Goal: Transaction & Acquisition: Purchase product/service

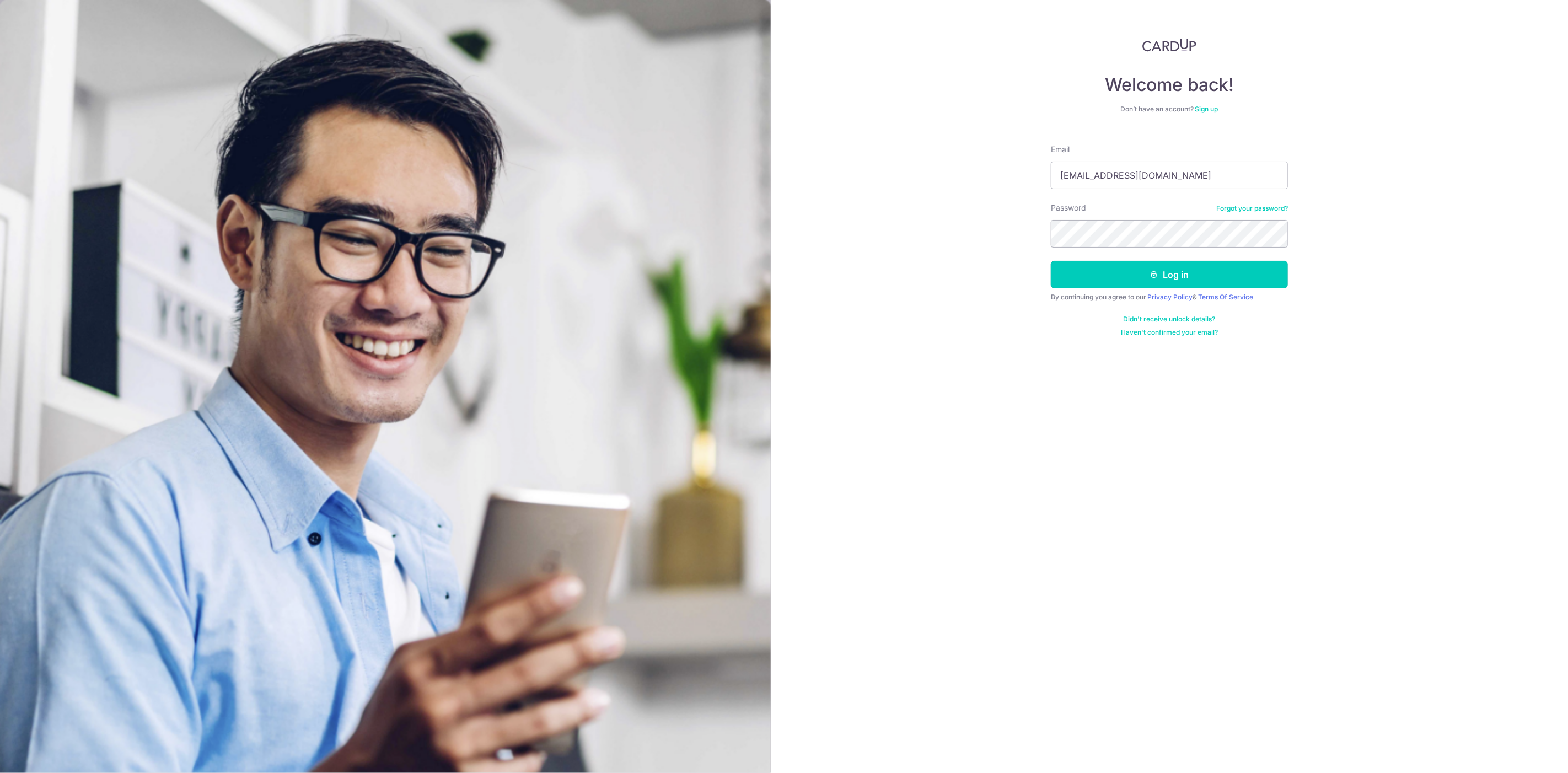
click at [1185, 282] on button "Log in" at bounding box center [1169, 274] width 237 height 27
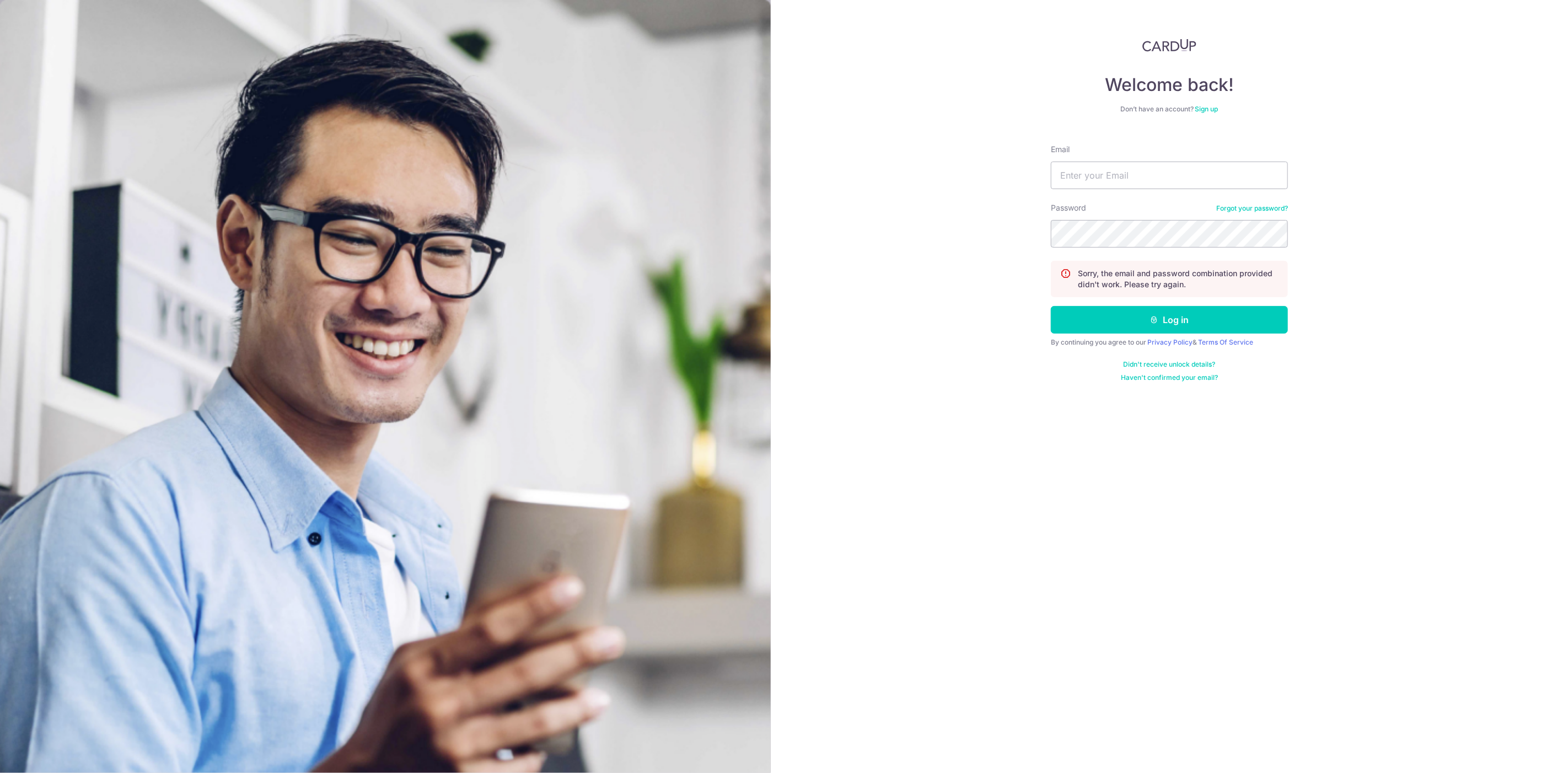
click at [1255, 206] on link "Forgot your password?" at bounding box center [1252, 208] width 72 height 9
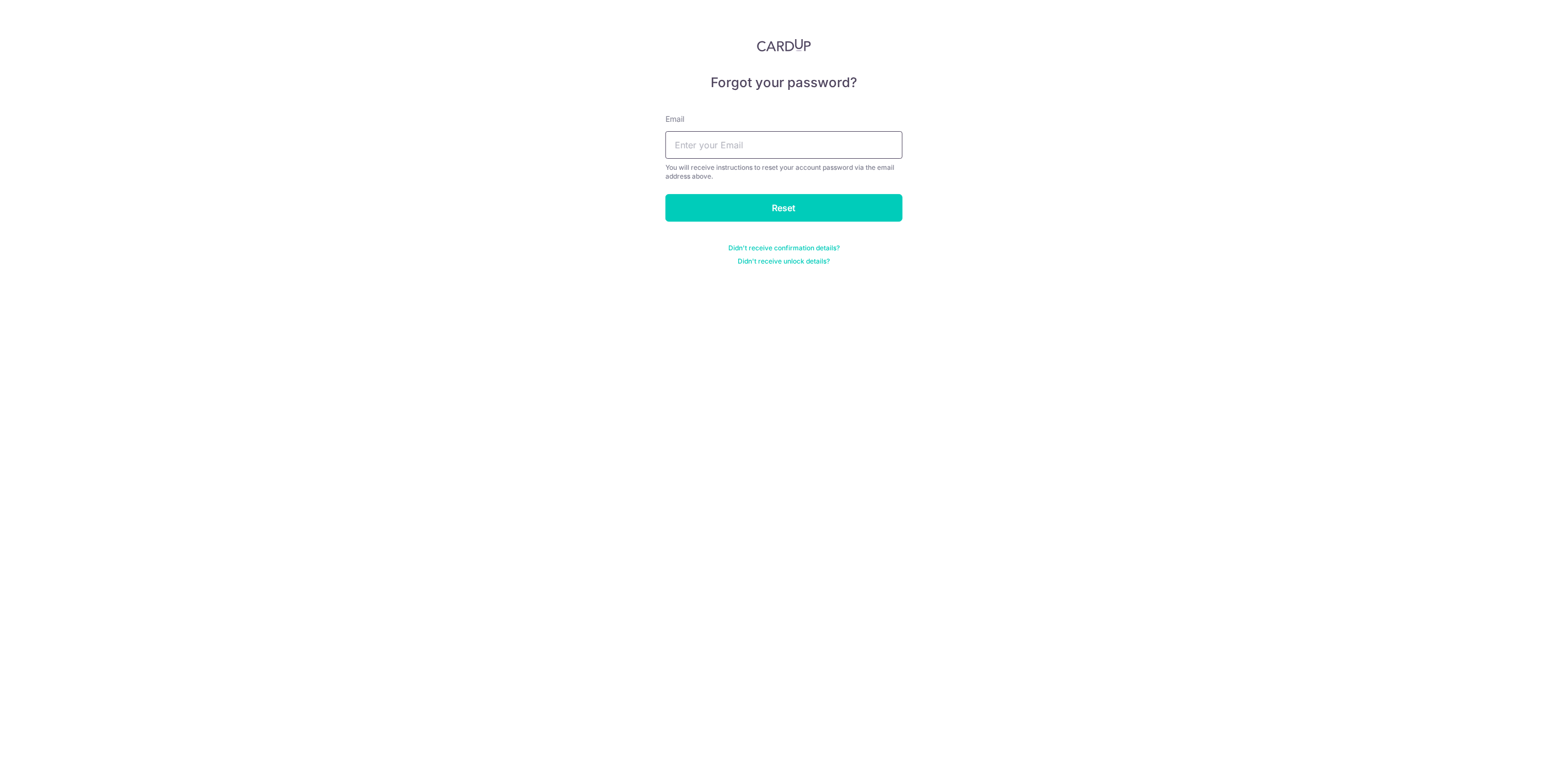
click at [821, 157] on input "text" at bounding box center [784, 144] width 237 height 27
type input "lydiawu916@gmail.com"
click at [800, 202] on input "Reset" at bounding box center [784, 207] width 237 height 27
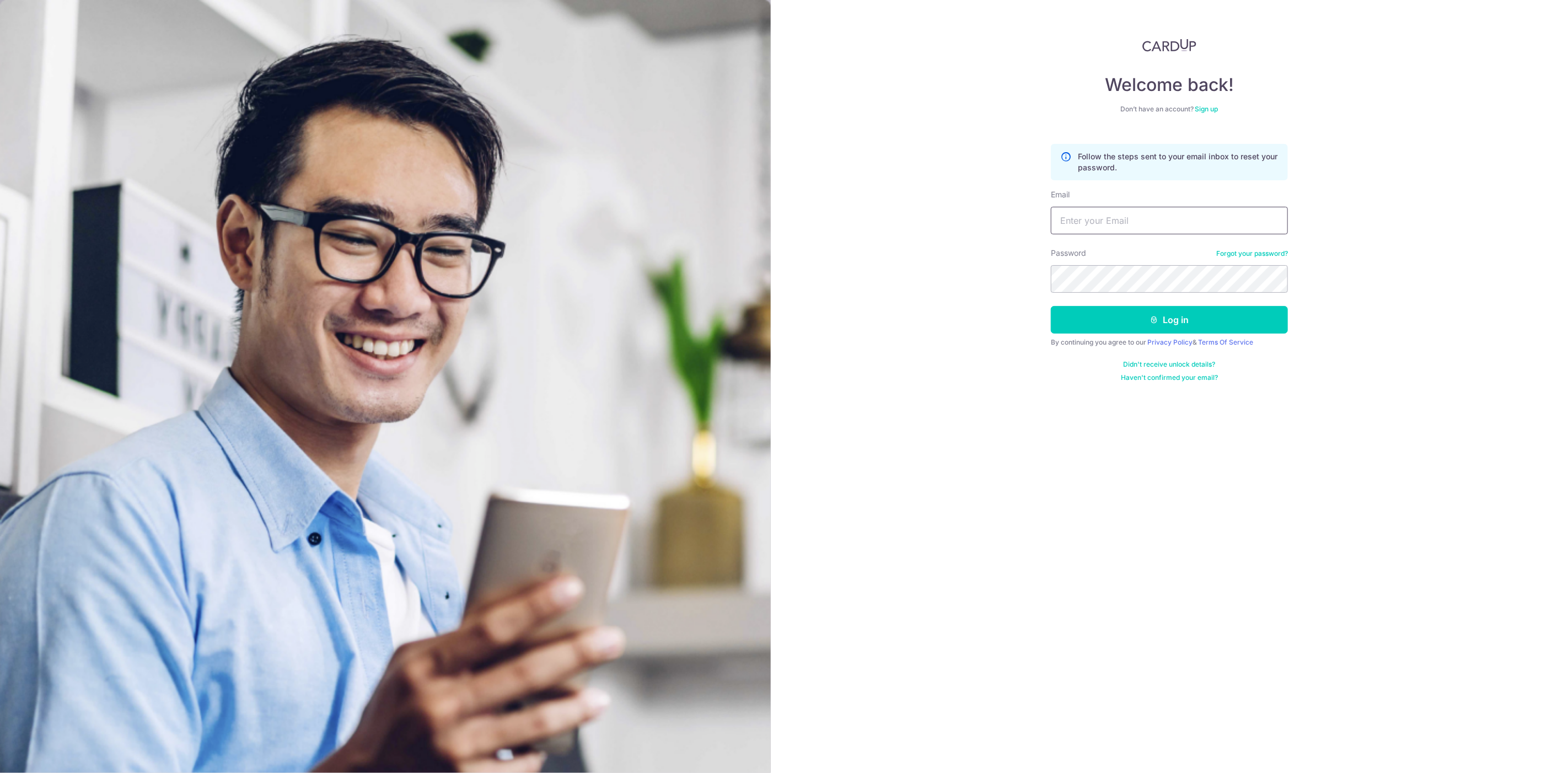
click at [1166, 221] on input "Email" at bounding box center [1169, 220] width 237 height 27
type input "[EMAIL_ADDRESS][DOMAIN_NAME]"
click at [1157, 324] on icon "submit" at bounding box center [1154, 320] width 9 height 9
click at [1103, 172] on input "Email" at bounding box center [1169, 174] width 237 height 27
type input "[EMAIL_ADDRESS][DOMAIN_NAME]"
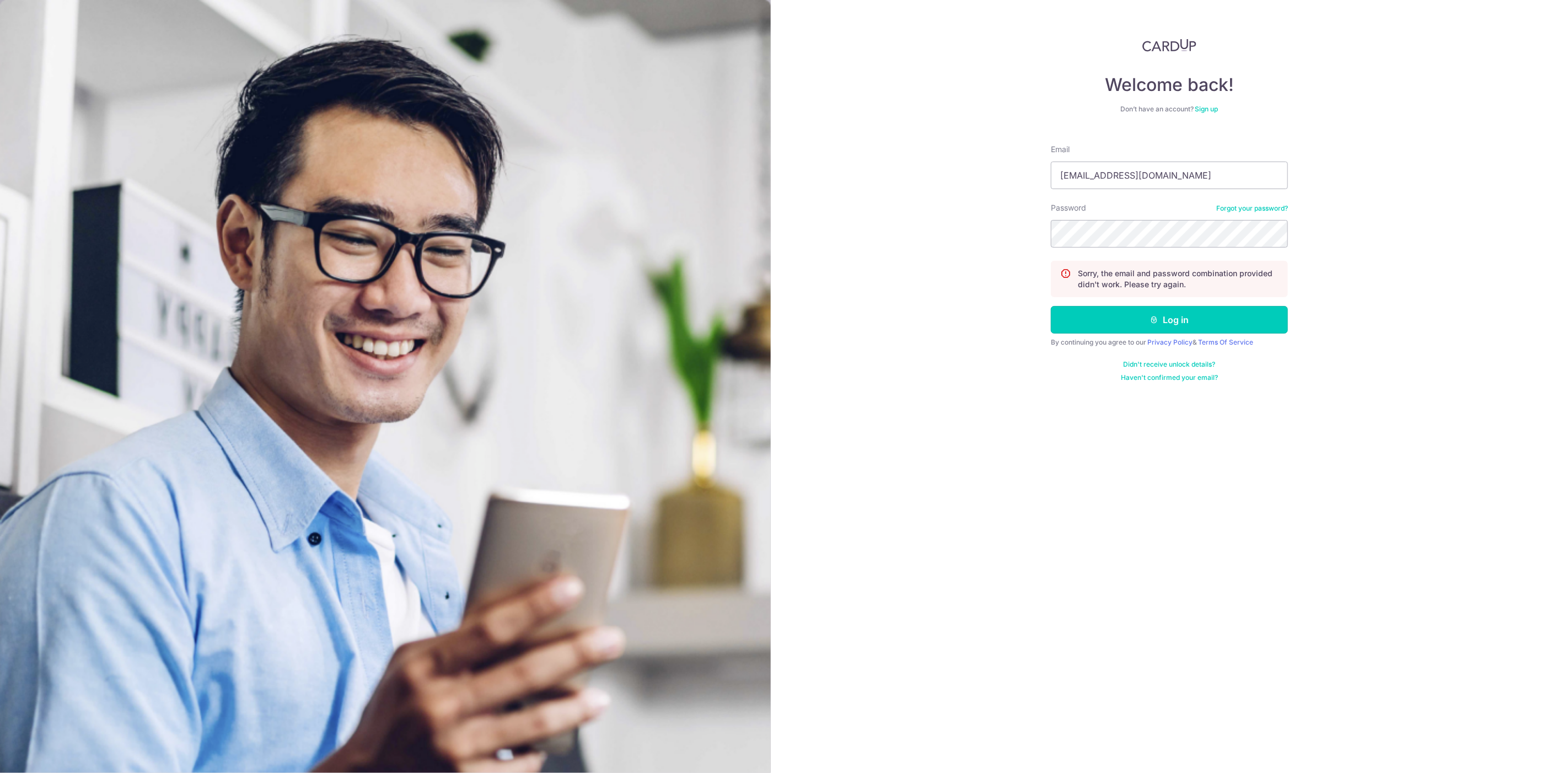
click at [1175, 318] on button "Log in" at bounding box center [1169, 319] width 237 height 27
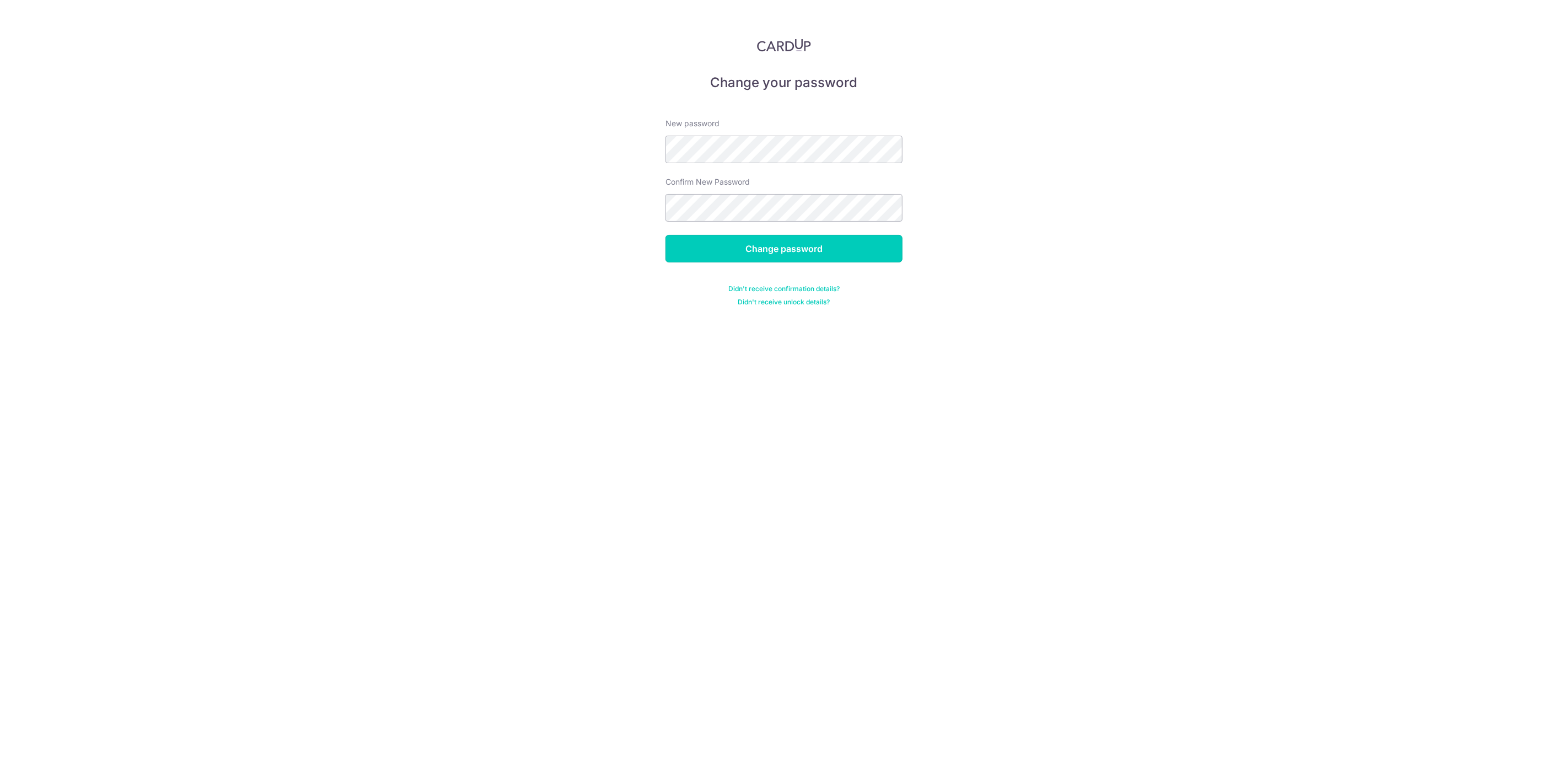
click at [754, 242] on input "Change password" at bounding box center [784, 248] width 237 height 27
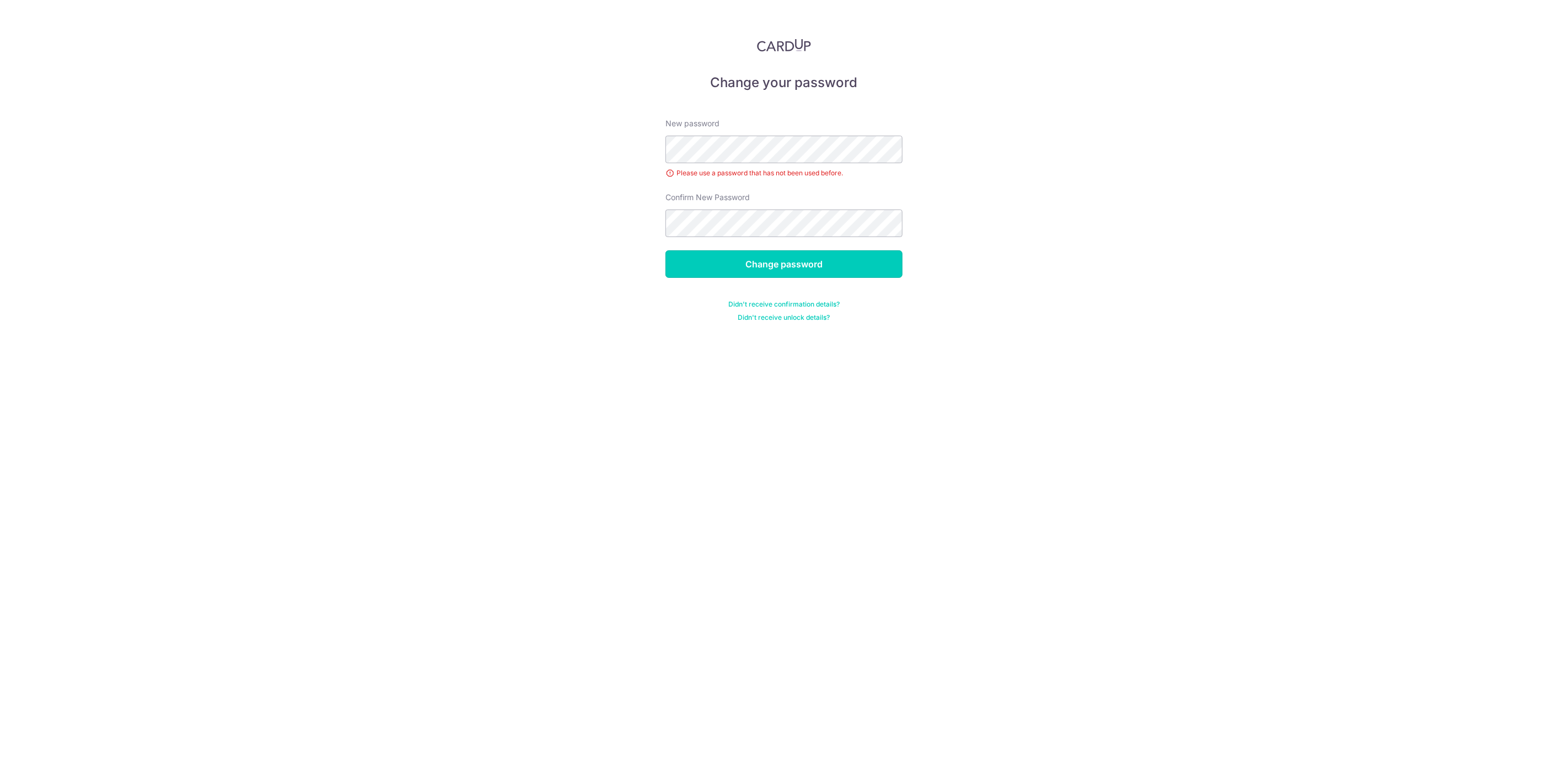
click at [779, 267] on input "Change password" at bounding box center [784, 264] width 237 height 27
click at [787, 269] on input "Change password" at bounding box center [784, 264] width 237 height 27
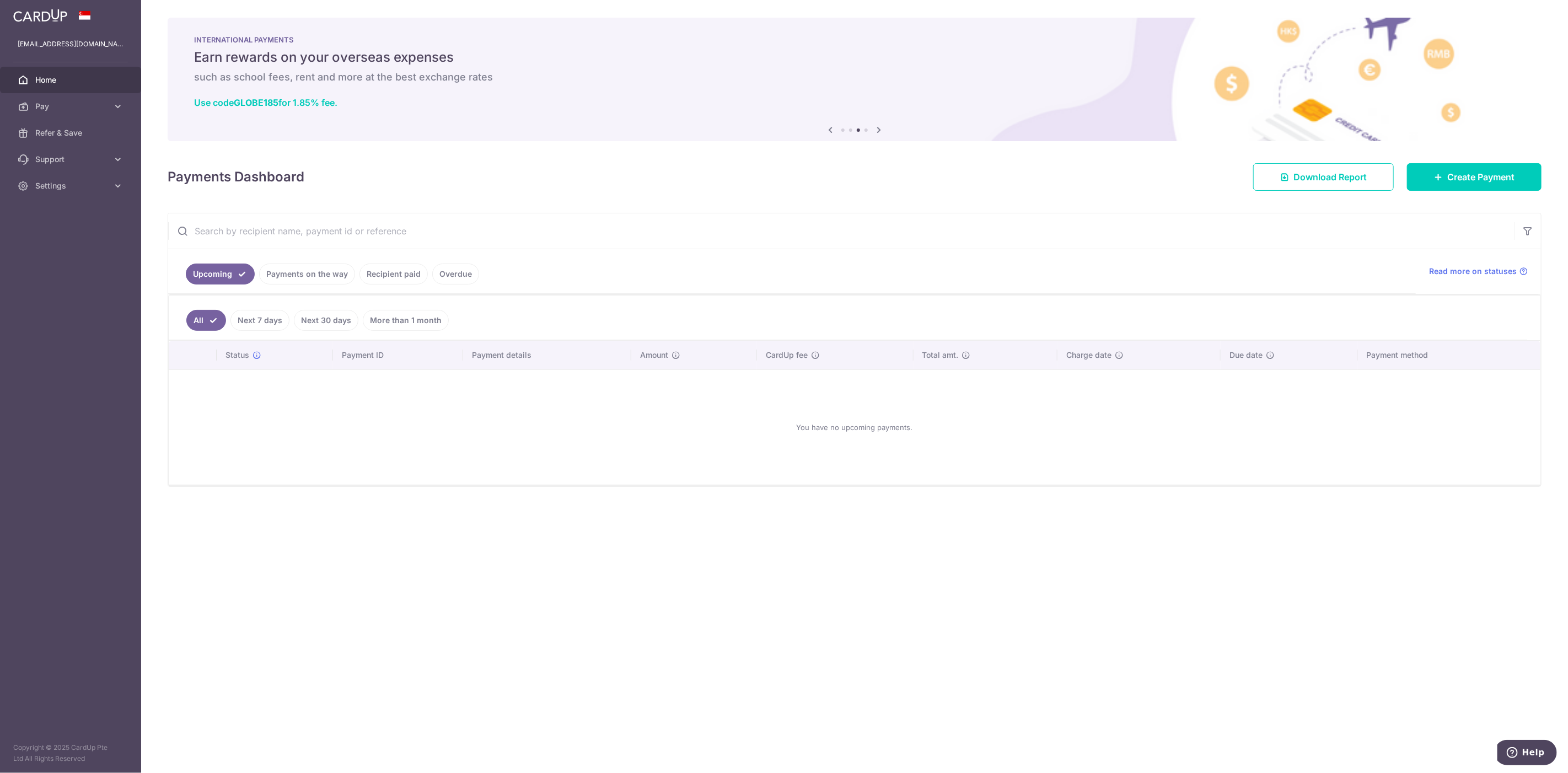
click at [407, 274] on link "Recipient paid" at bounding box center [394, 274] width 68 height 21
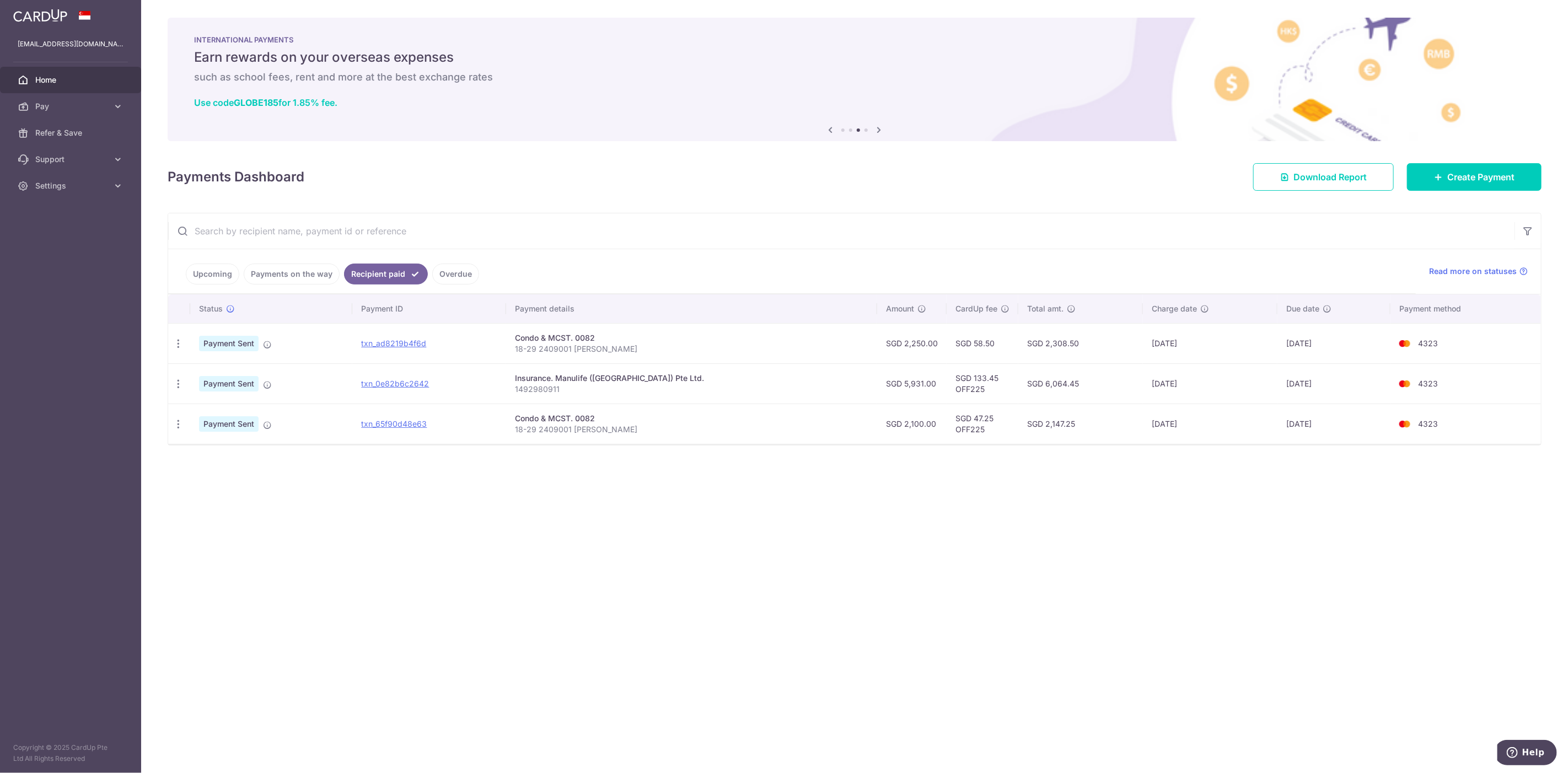
click at [39, 99] on link "Pay" at bounding box center [70, 106] width 141 height 26
click at [53, 128] on span "Payments" at bounding box center [71, 132] width 73 height 11
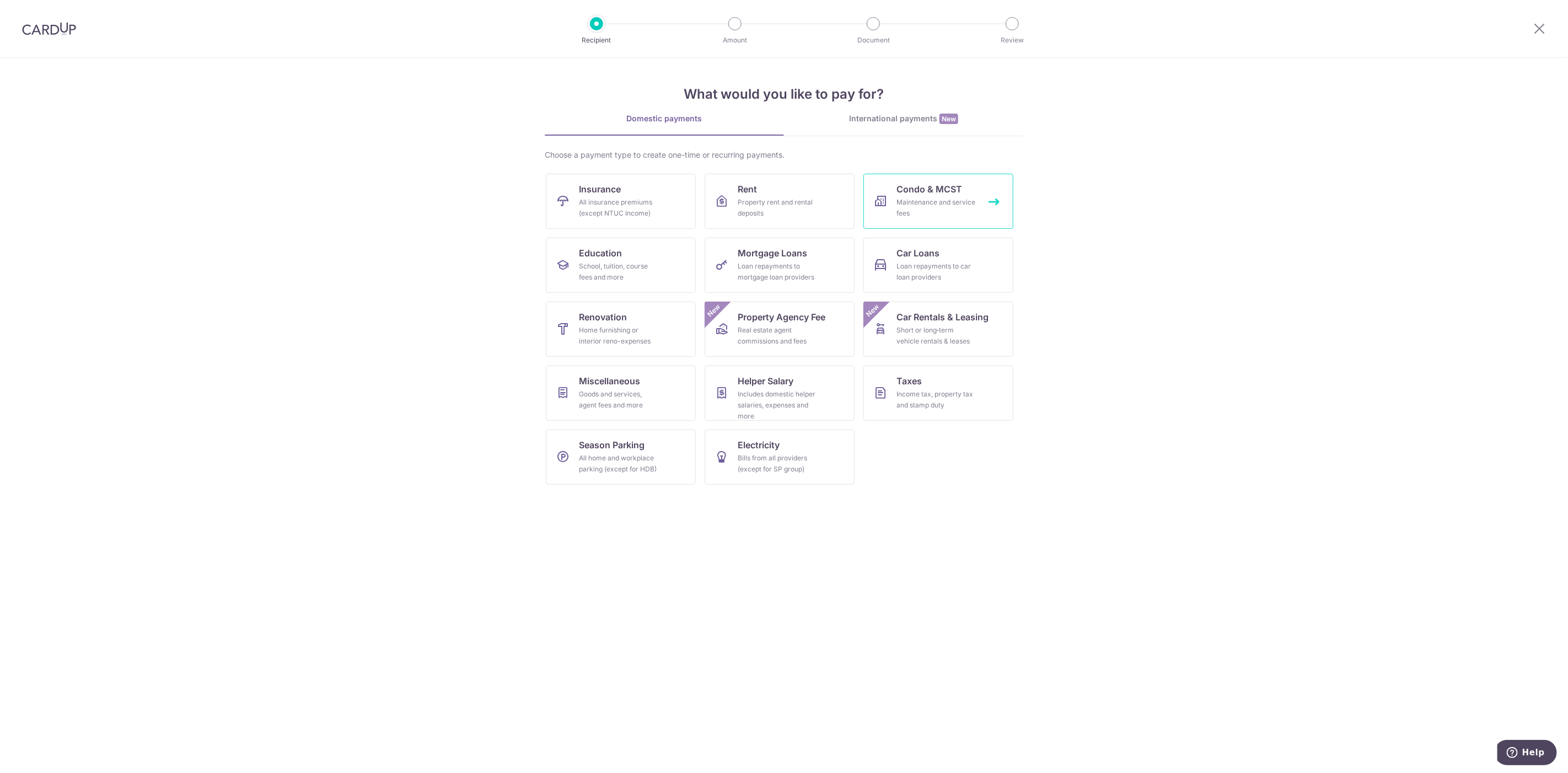
click at [931, 198] on div "Maintenance and service fees" at bounding box center [936, 207] width 80 height 22
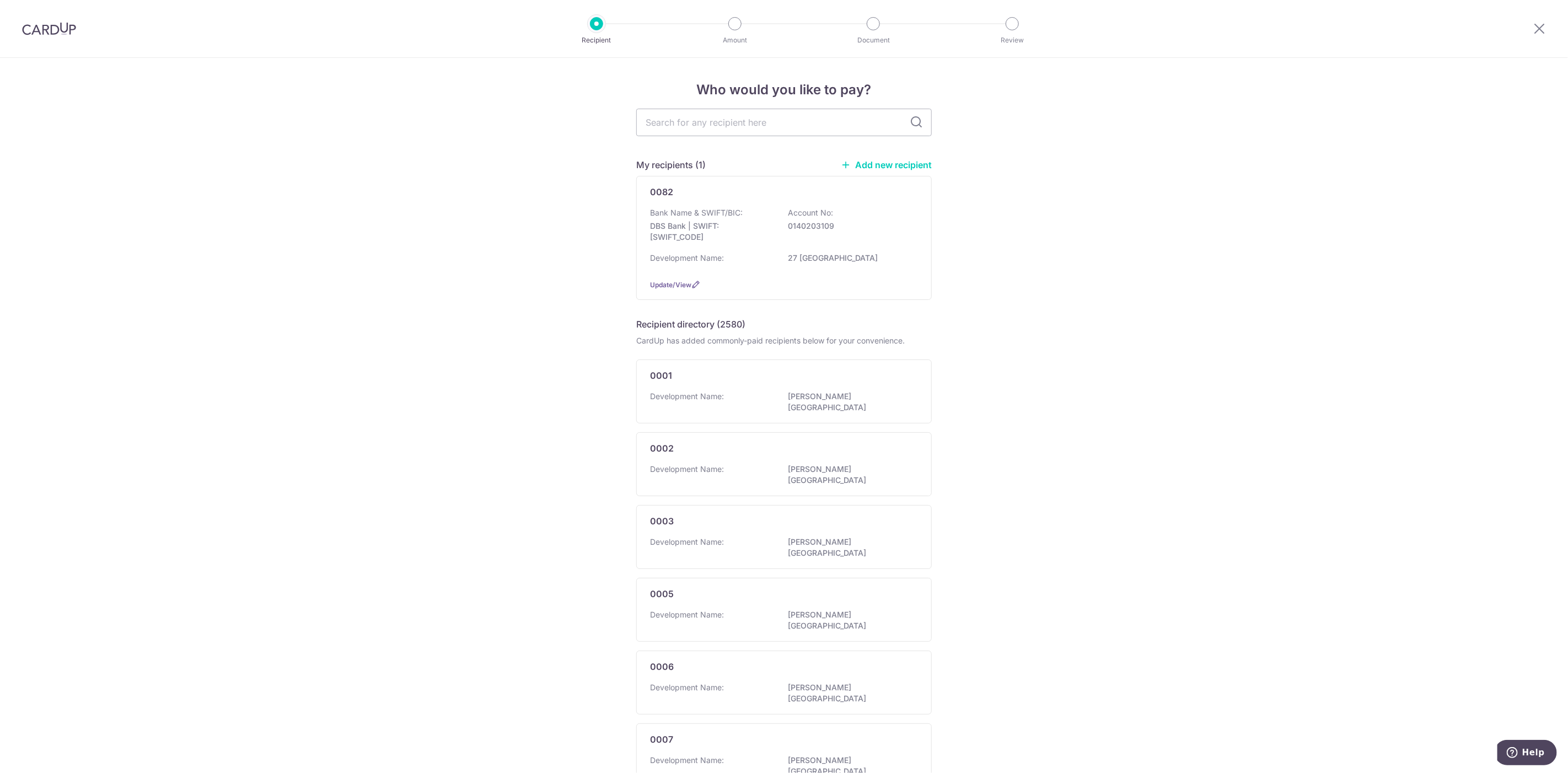
click at [784, 230] on div "Bank Name & SWIFT/BIC: DBS Bank | SWIFT: DBSSSGSGXXX Account No: 0140203109" at bounding box center [784, 228] width 268 height 41
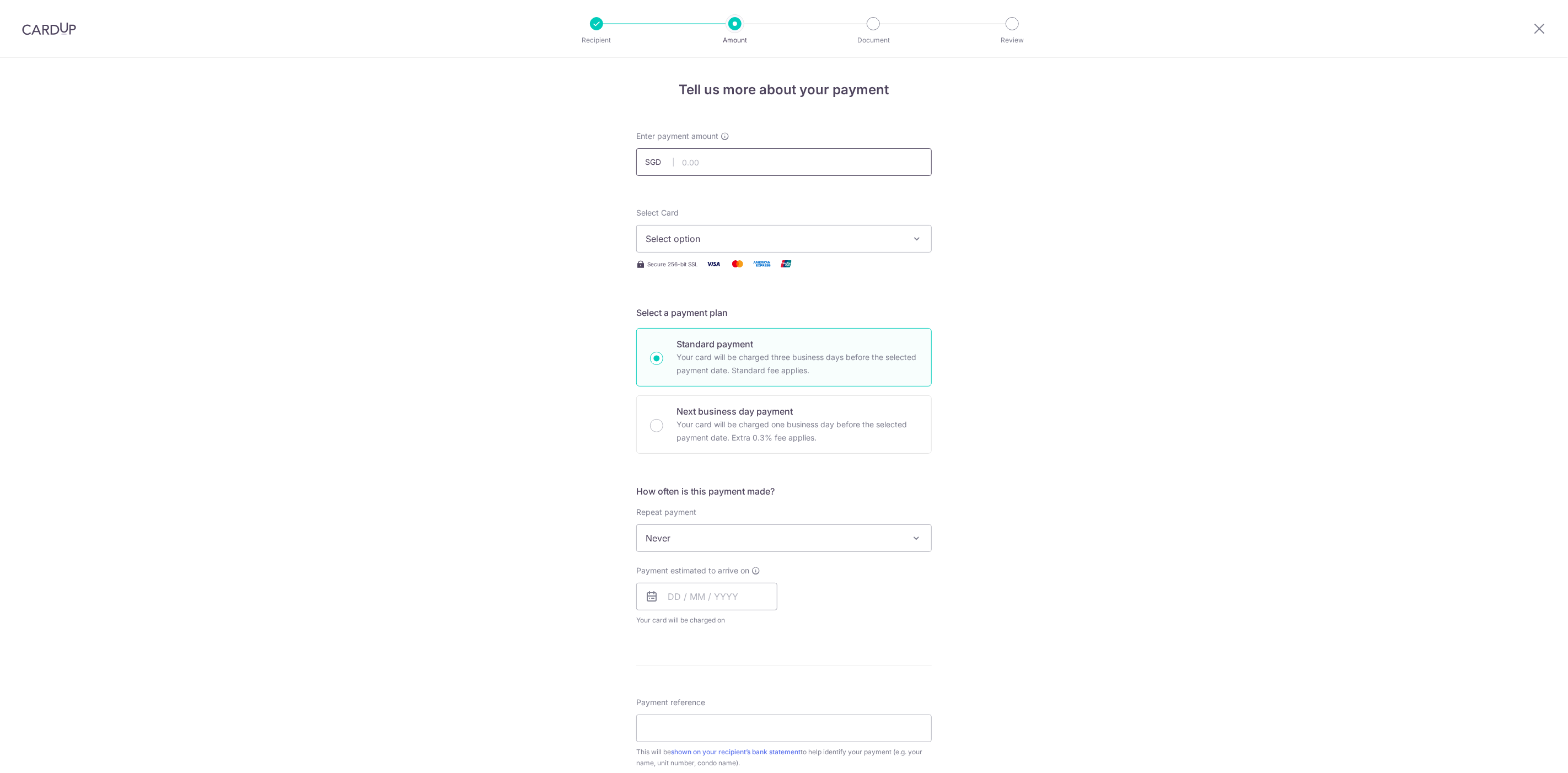
click at [784, 157] on input "text" at bounding box center [784, 161] width 295 height 27
click at [713, 165] on input "text" at bounding box center [784, 161] width 295 height 27
type input "2,675.00"
click at [879, 207] on form "Enter payment amount SGD 2,675.00 2675.00 Select Card Select option Add credit …" at bounding box center [784, 566] width 295 height 873
click at [826, 239] on span "Select option" at bounding box center [773, 238] width 257 height 13
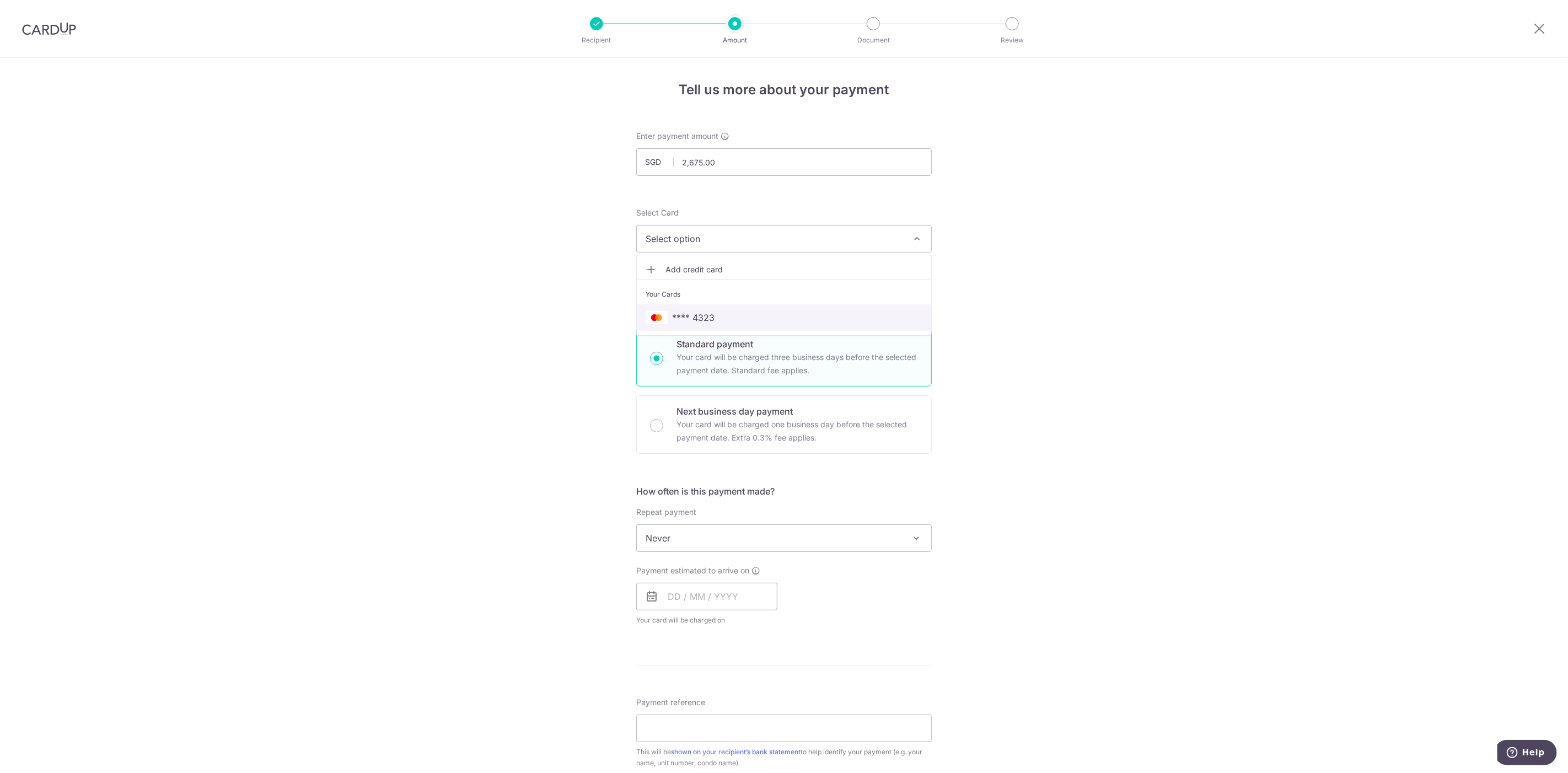
click at [794, 308] on link "**** 4323" at bounding box center [784, 318] width 294 height 26
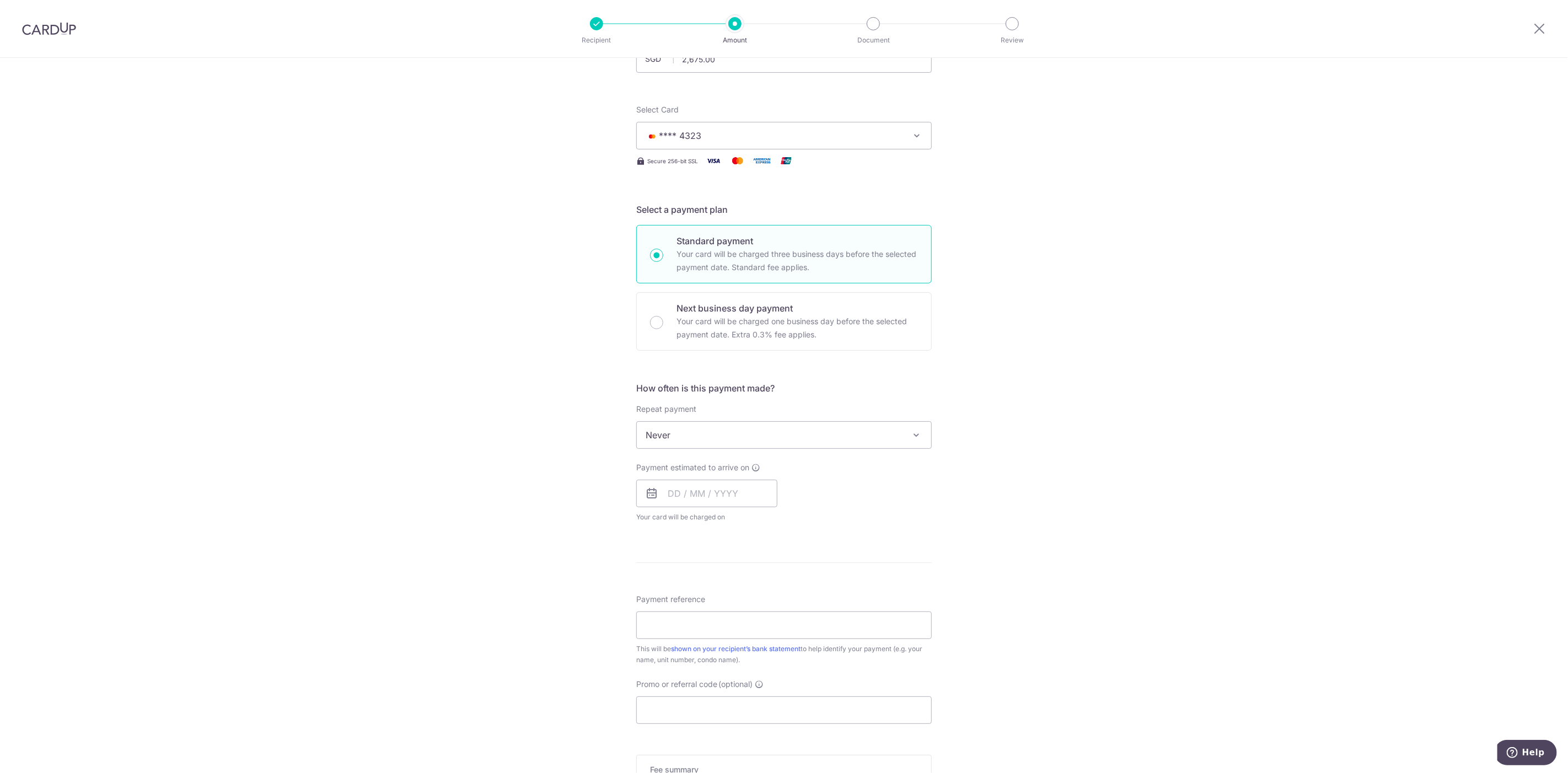
scroll to position [123, 0]
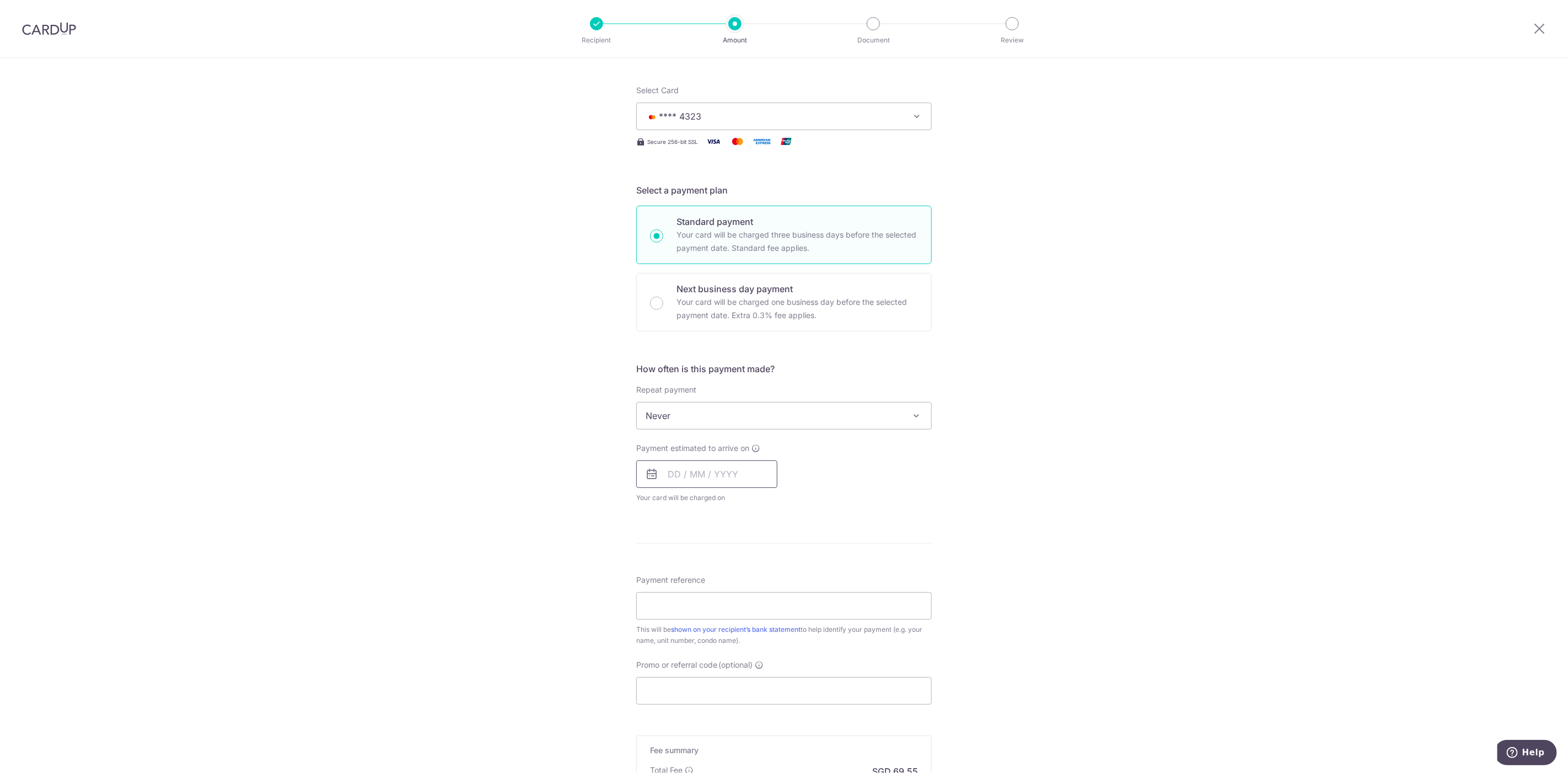
click at [679, 475] on input "text" at bounding box center [707, 474] width 141 height 27
click at [744, 640] on link "30" at bounding box center [747, 641] width 18 height 18
type input "[DATE]"
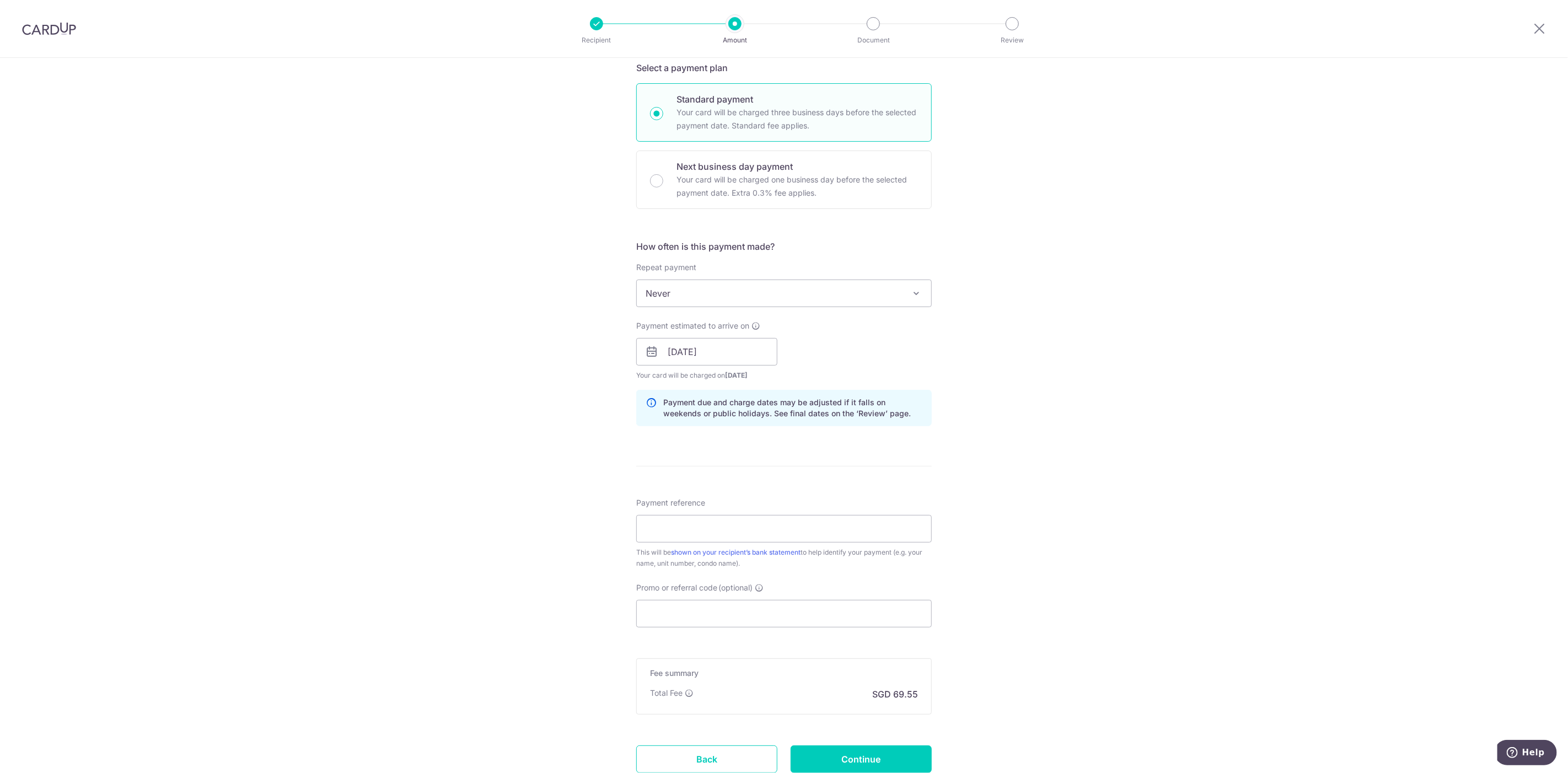
scroll to position [306, 0]
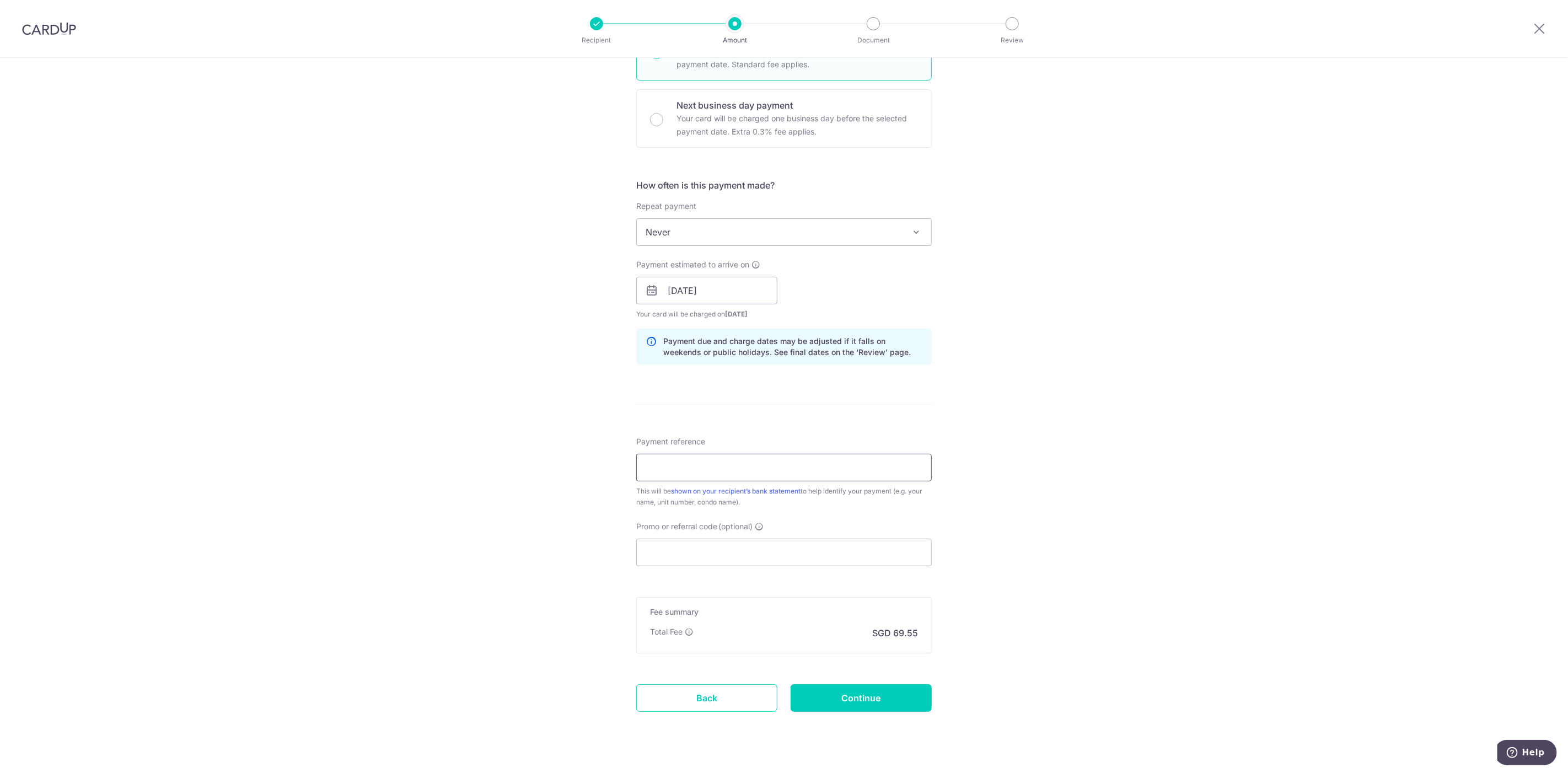
click at [731, 467] on input "Payment reference" at bounding box center [784, 467] width 295 height 27
paste input "18-29/2409001"
click at [641, 468] on input "18-29/2409001" at bounding box center [784, 467] width 295 height 27
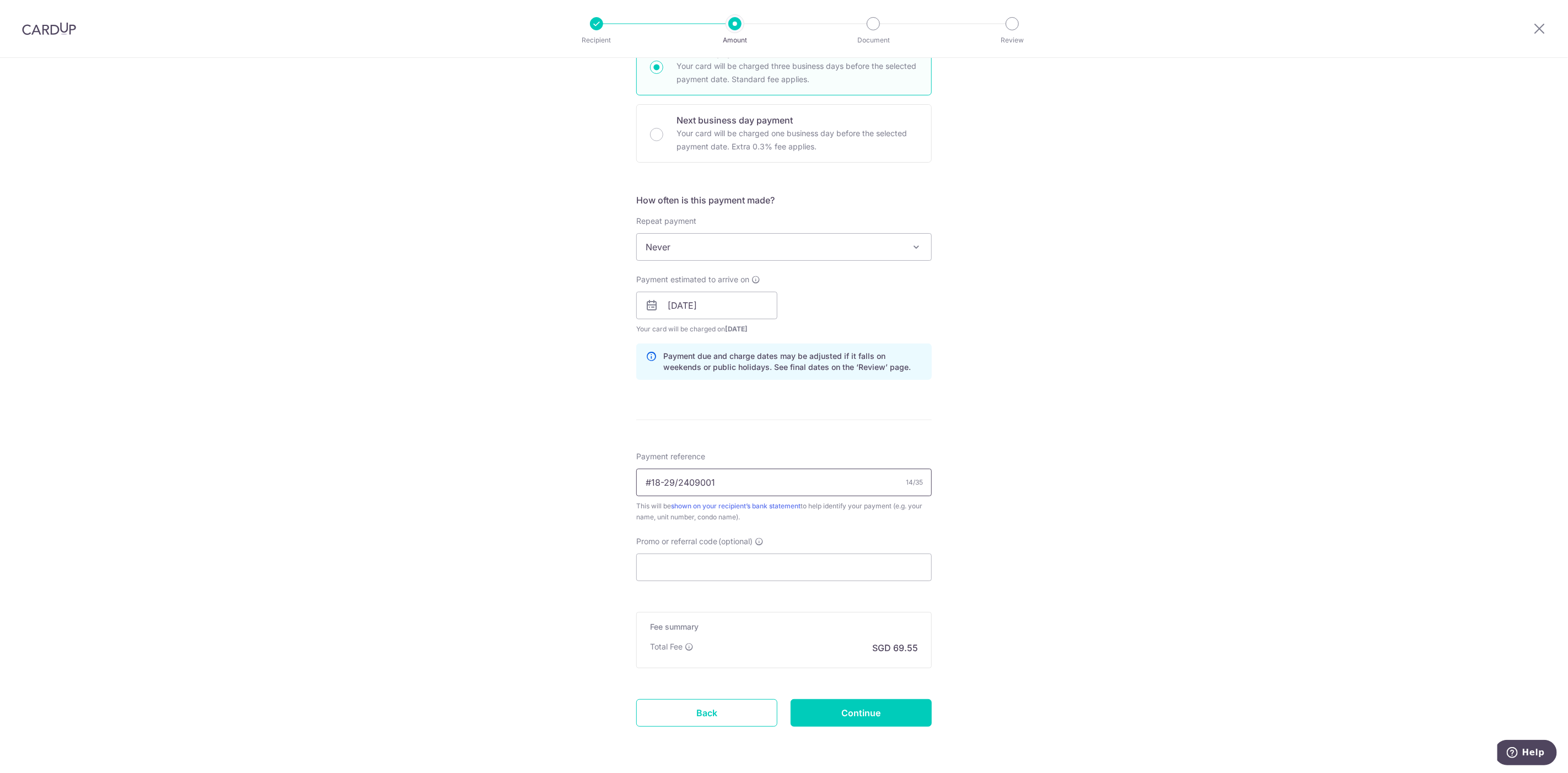
scroll to position [327, 0]
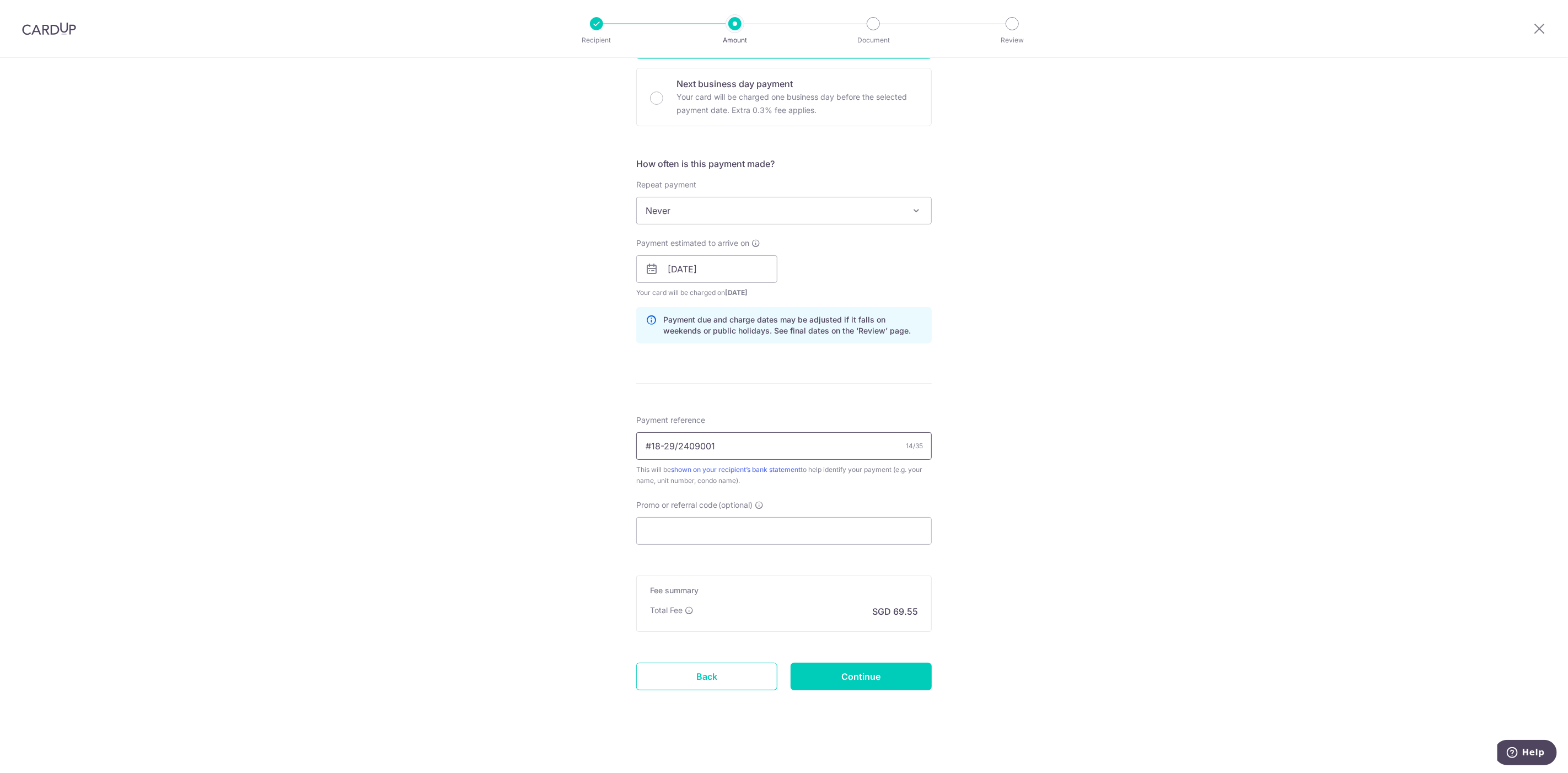
type input "#18-29/2409001"
click at [662, 522] on input "Promo or referral code (optional)" at bounding box center [784, 531] width 295 height 27
paste input "OFF225"
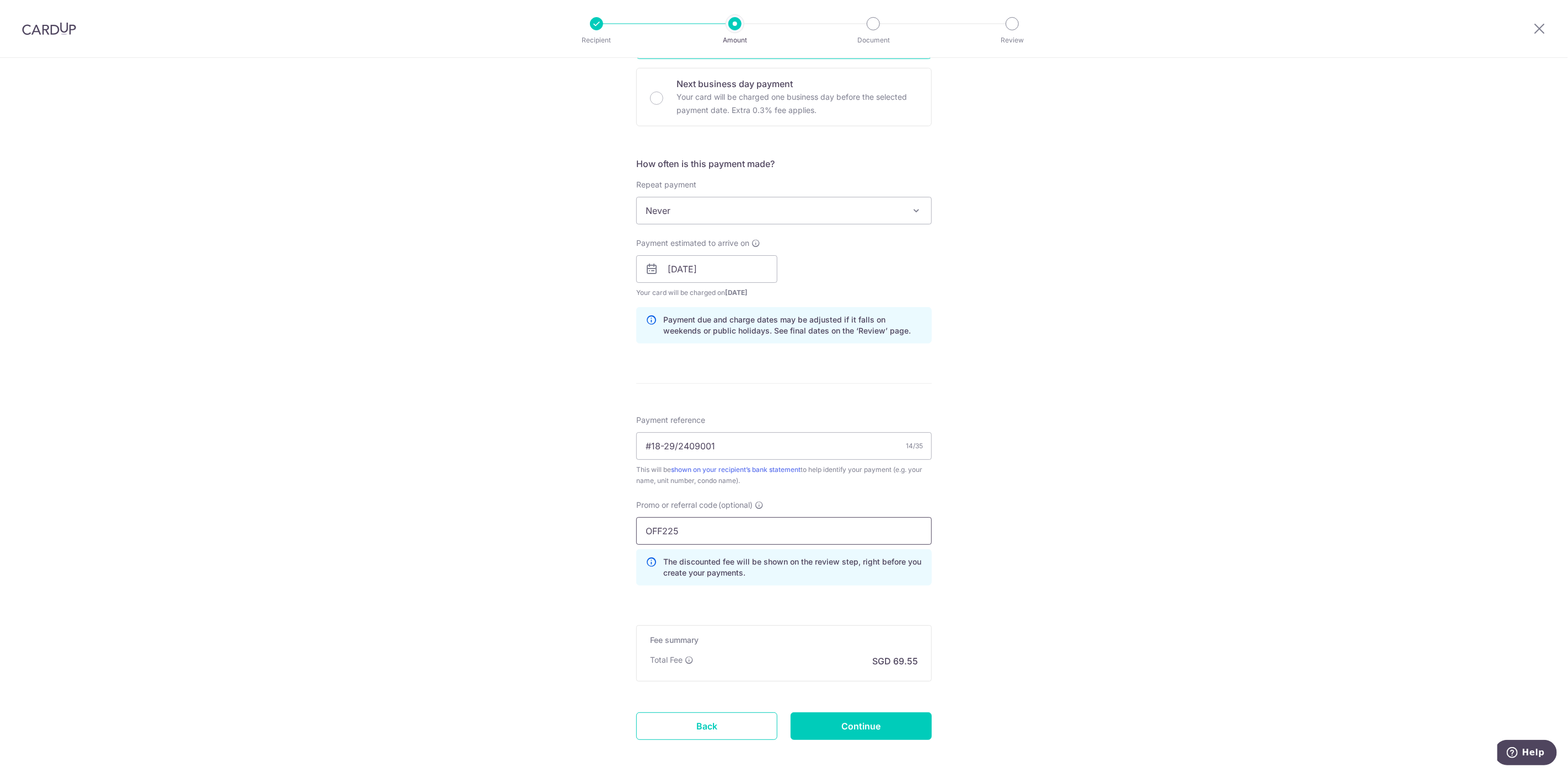
type input "OFF225"
click at [979, 541] on div "Tell us more about your payment Enter payment amount SGD 2,675.00 2675.00 Selec…" at bounding box center [784, 276] width 1568 height 1092
click at [871, 732] on input "Continue" at bounding box center [861, 726] width 141 height 27
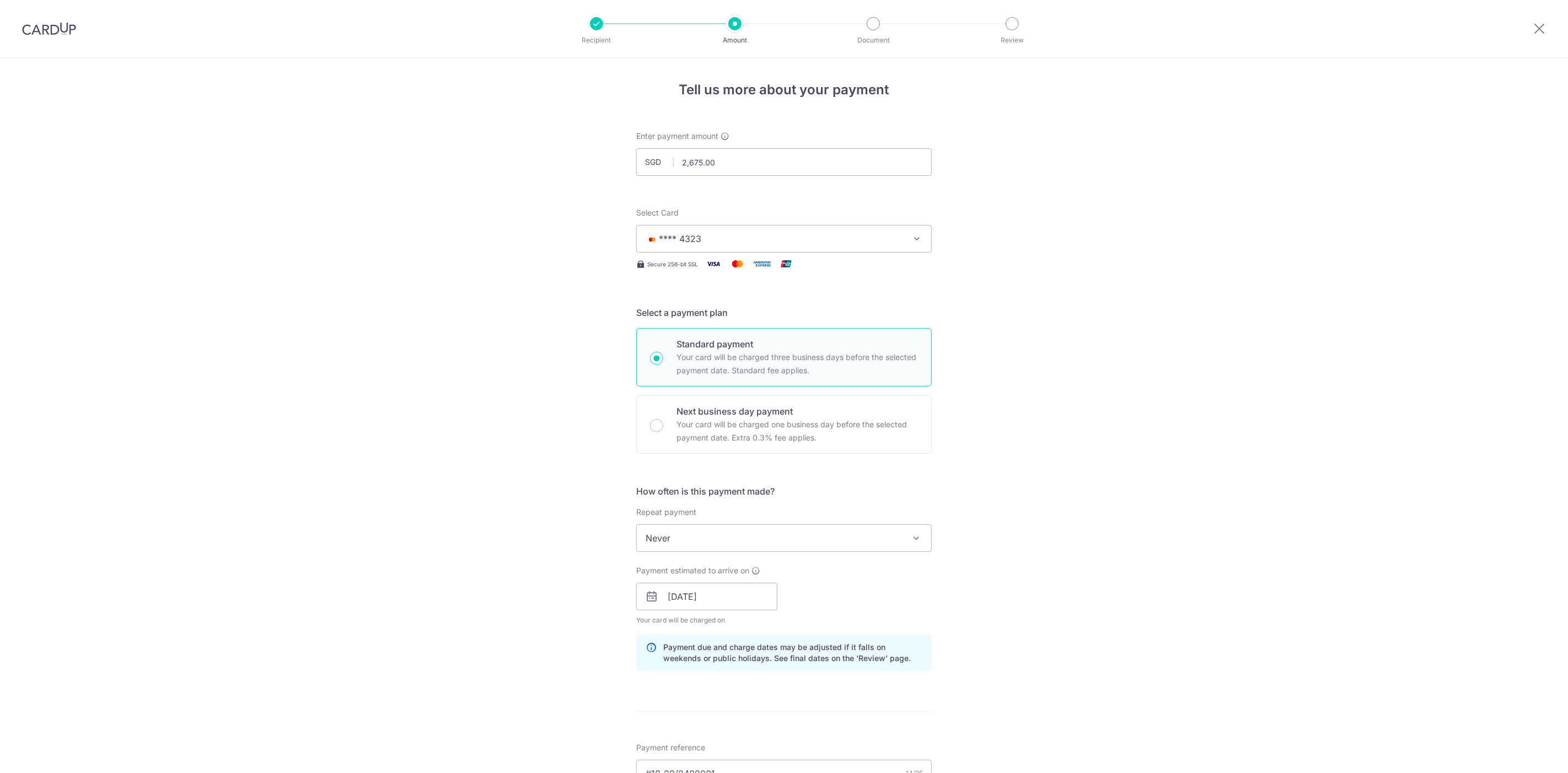
scroll to position [392, 0]
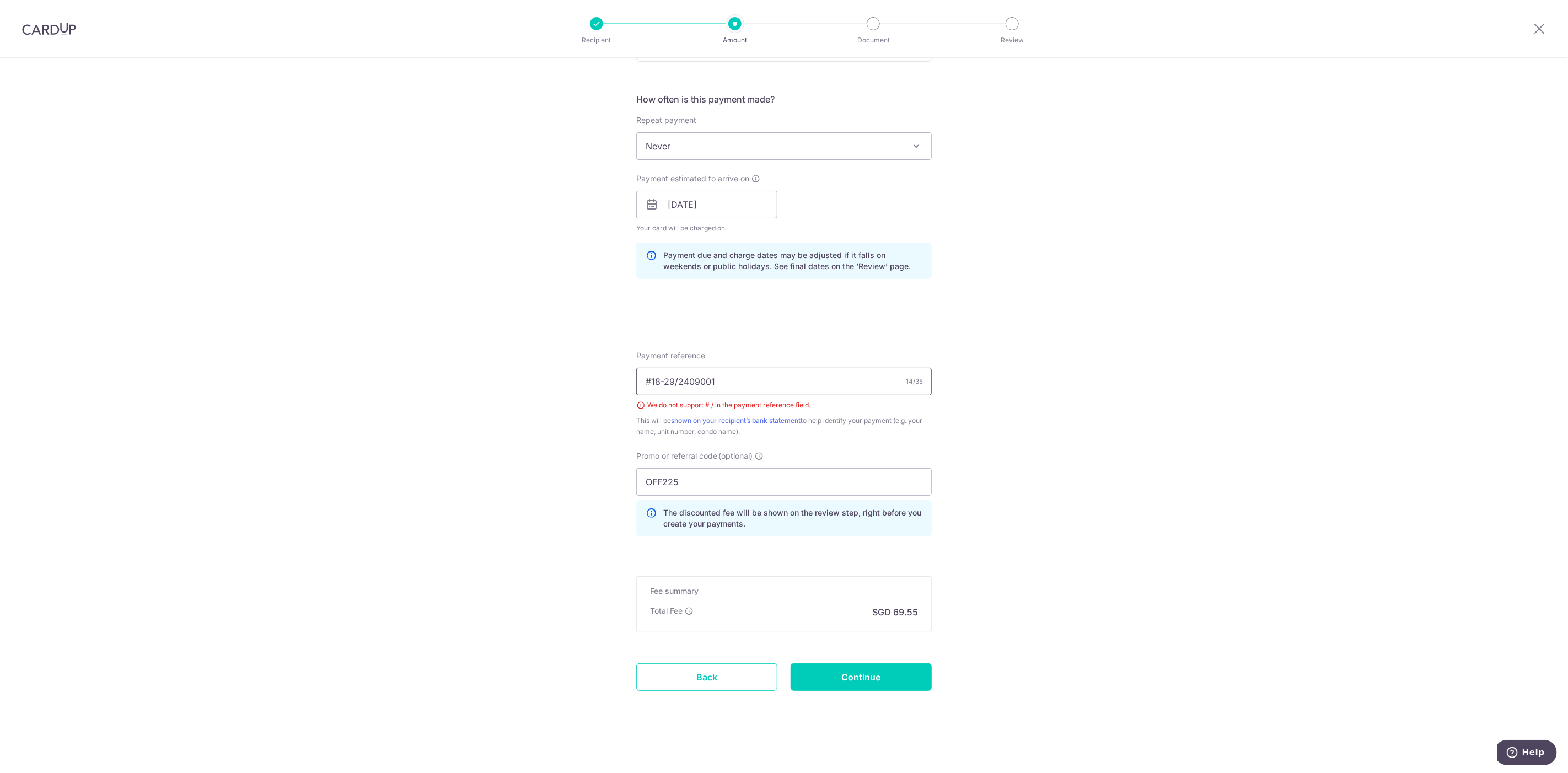
drag, startPoint x: 647, startPoint y: 379, endPoint x: 636, endPoint y: 380, distance: 11.0
click at [636, 380] on input "#18-29/2409001" at bounding box center [784, 381] width 295 height 27
click at [671, 381] on input "18-29/2409001" at bounding box center [784, 381] width 295 height 27
drag, startPoint x: 706, startPoint y: 412, endPoint x: 668, endPoint y: 383, distance: 47.8
click at [668, 383] on input "18-29/2409001" at bounding box center [784, 381] width 295 height 27
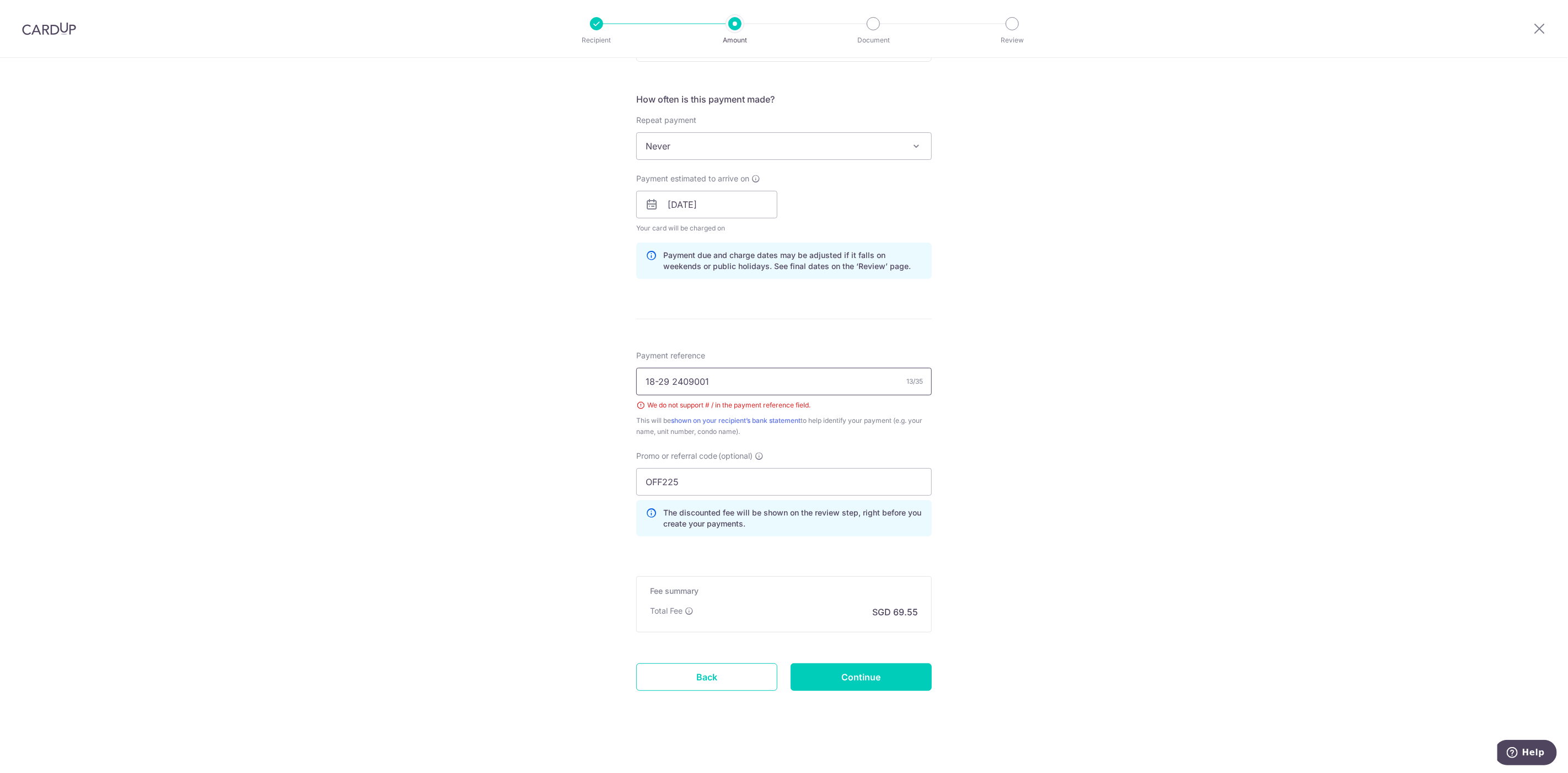
type input "18-29 2409001"
click at [882, 677] on input "Continue" at bounding box center [861, 676] width 141 height 27
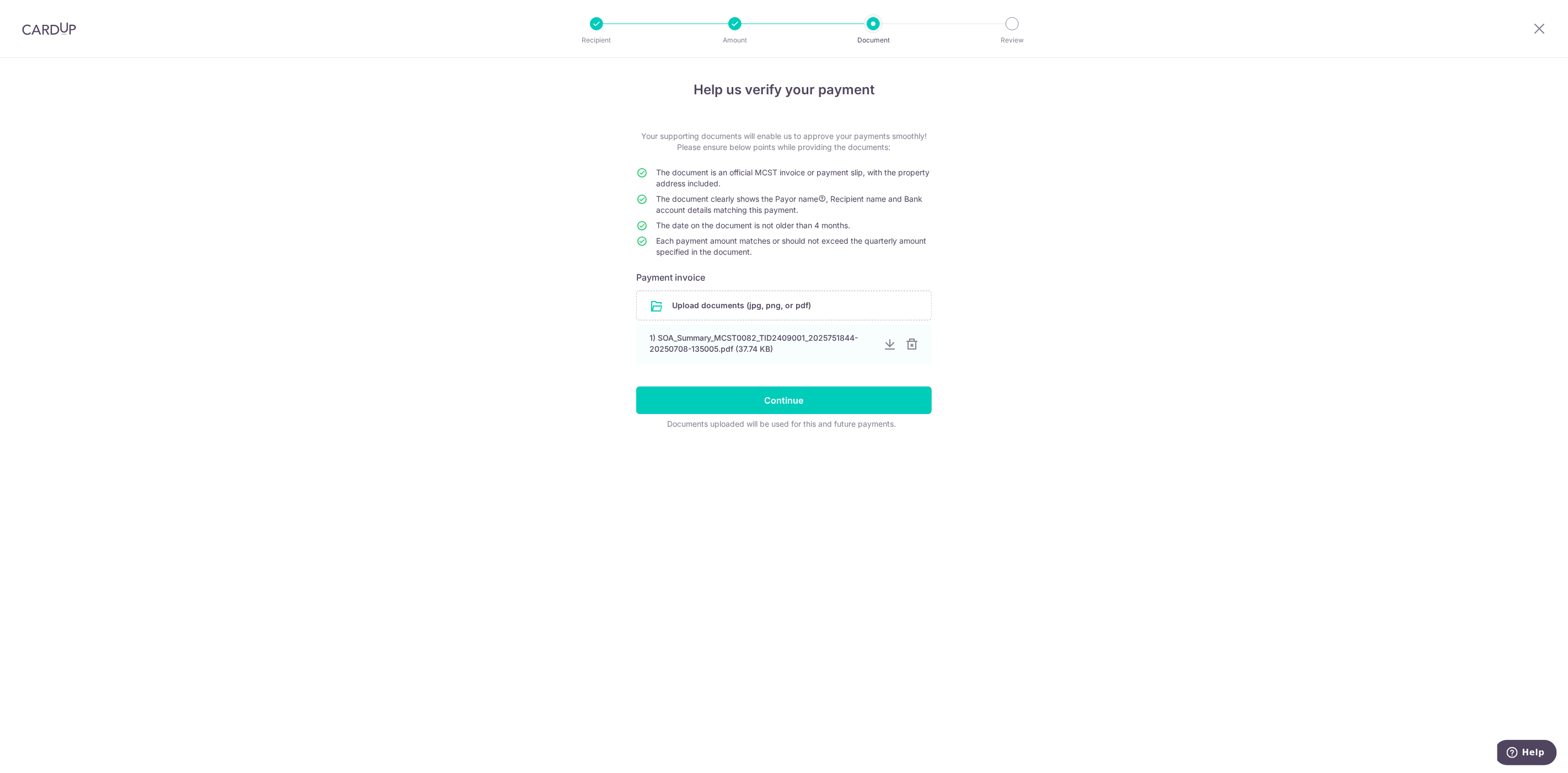
click at [909, 345] on div at bounding box center [911, 344] width 13 height 13
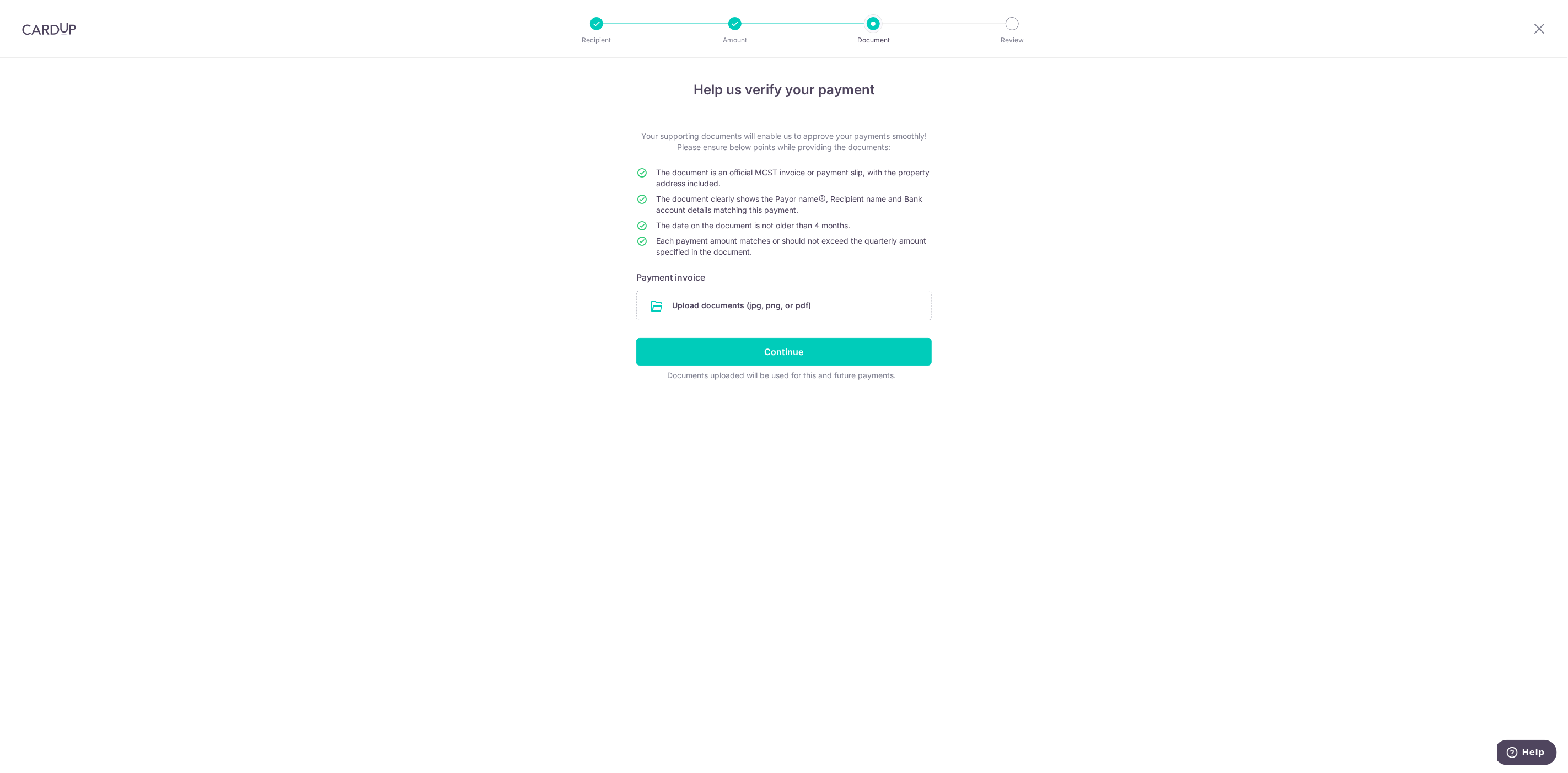
click at [784, 306] on input "file" at bounding box center [784, 305] width 294 height 29
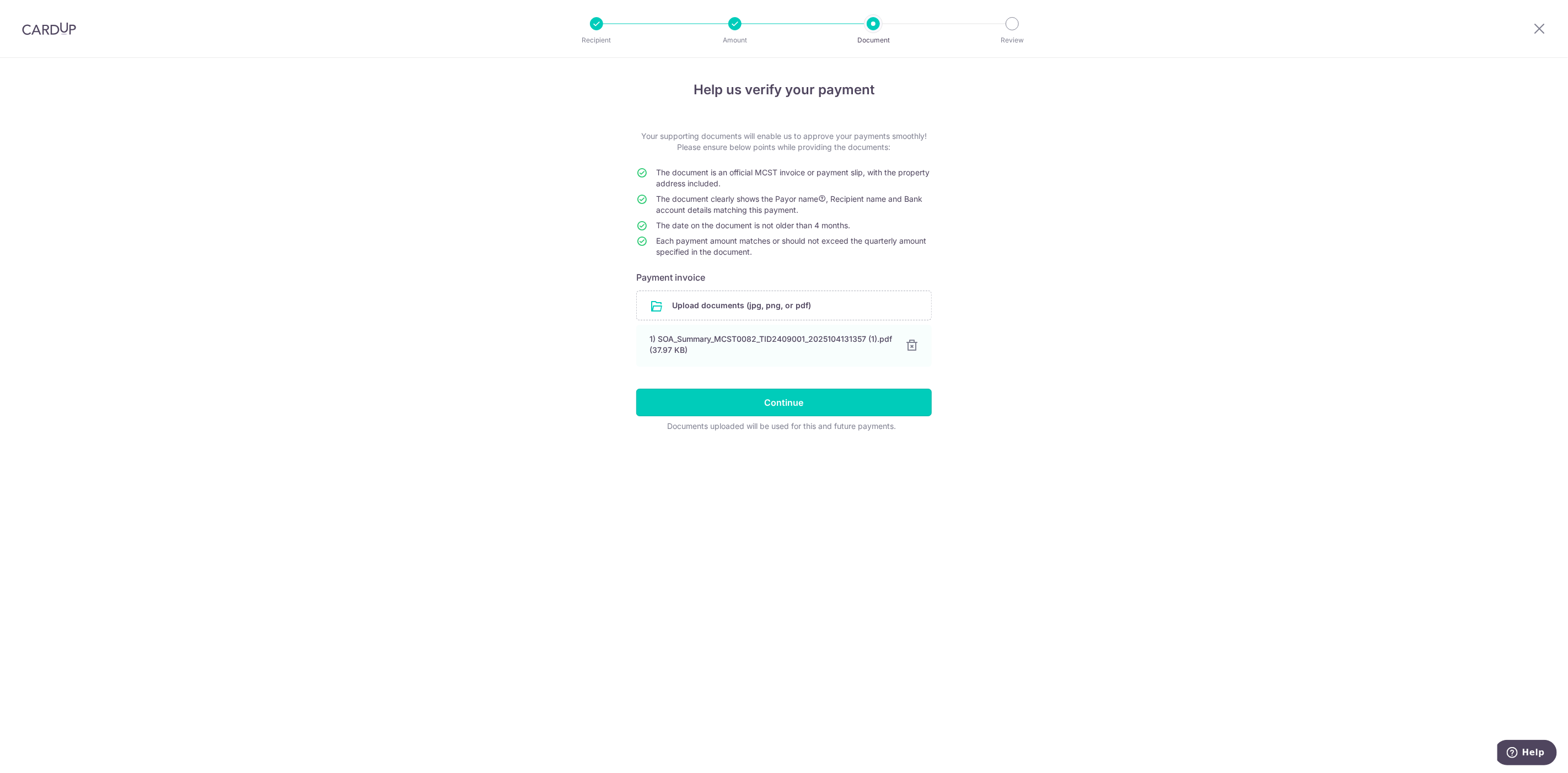
click at [815, 399] on input "Continue" at bounding box center [784, 402] width 295 height 27
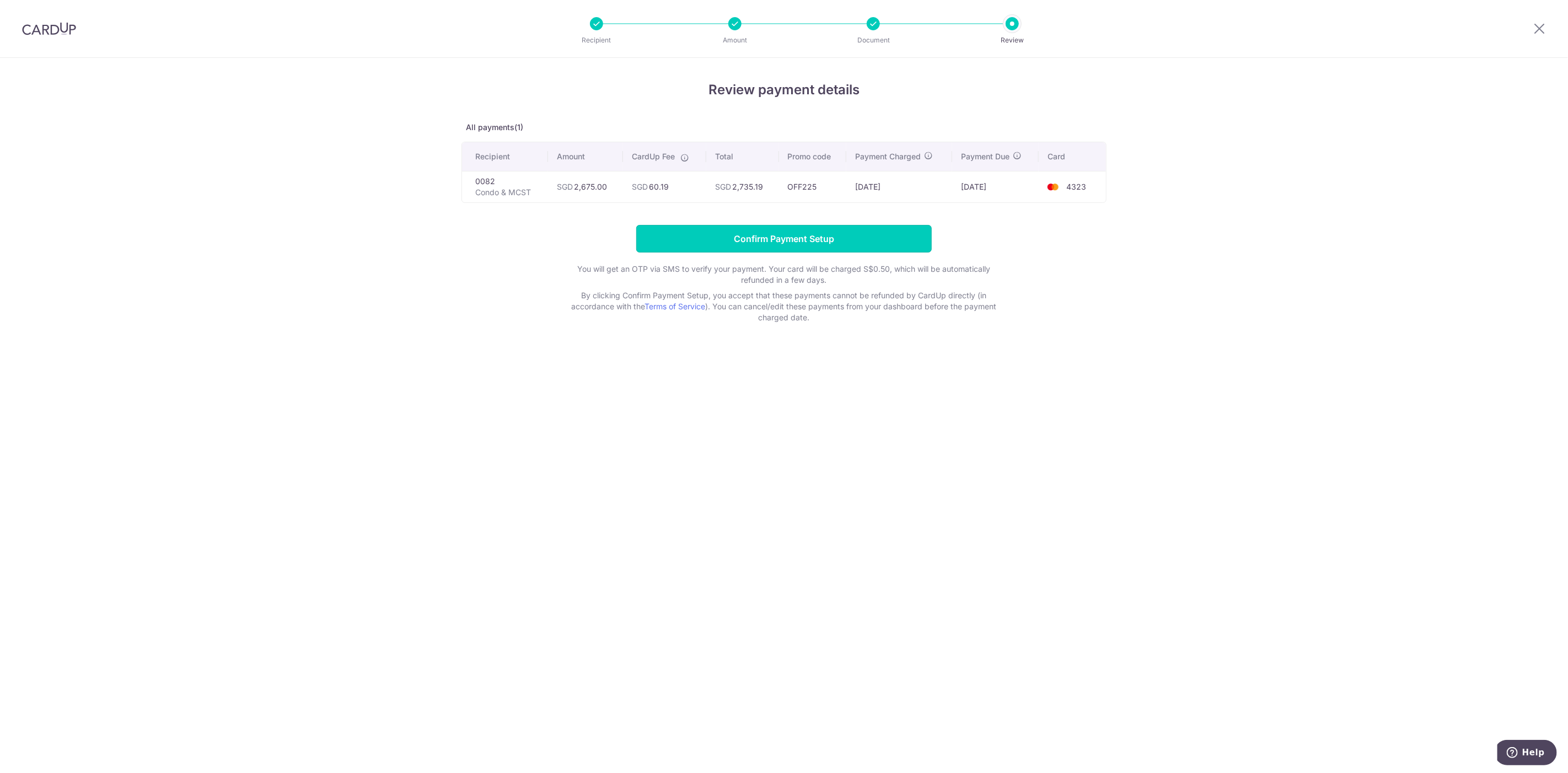
click at [787, 237] on input "Confirm Payment Setup" at bounding box center [784, 238] width 295 height 27
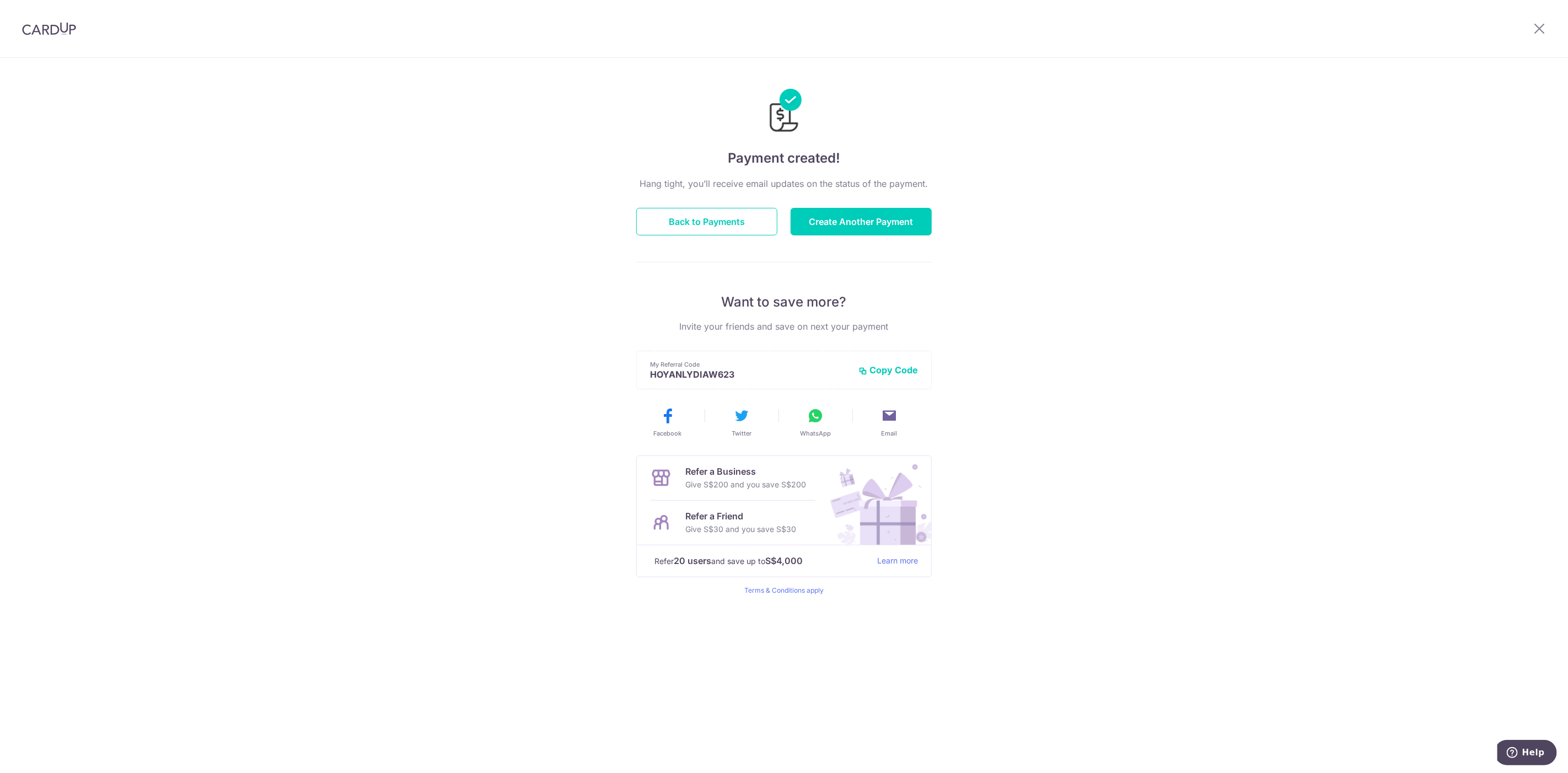
click at [1171, 174] on div "Payment created! Hang tight, you’ll receive email updates on the status of the …" at bounding box center [784, 415] width 1568 height 715
click at [67, 33] on img at bounding box center [49, 28] width 54 height 13
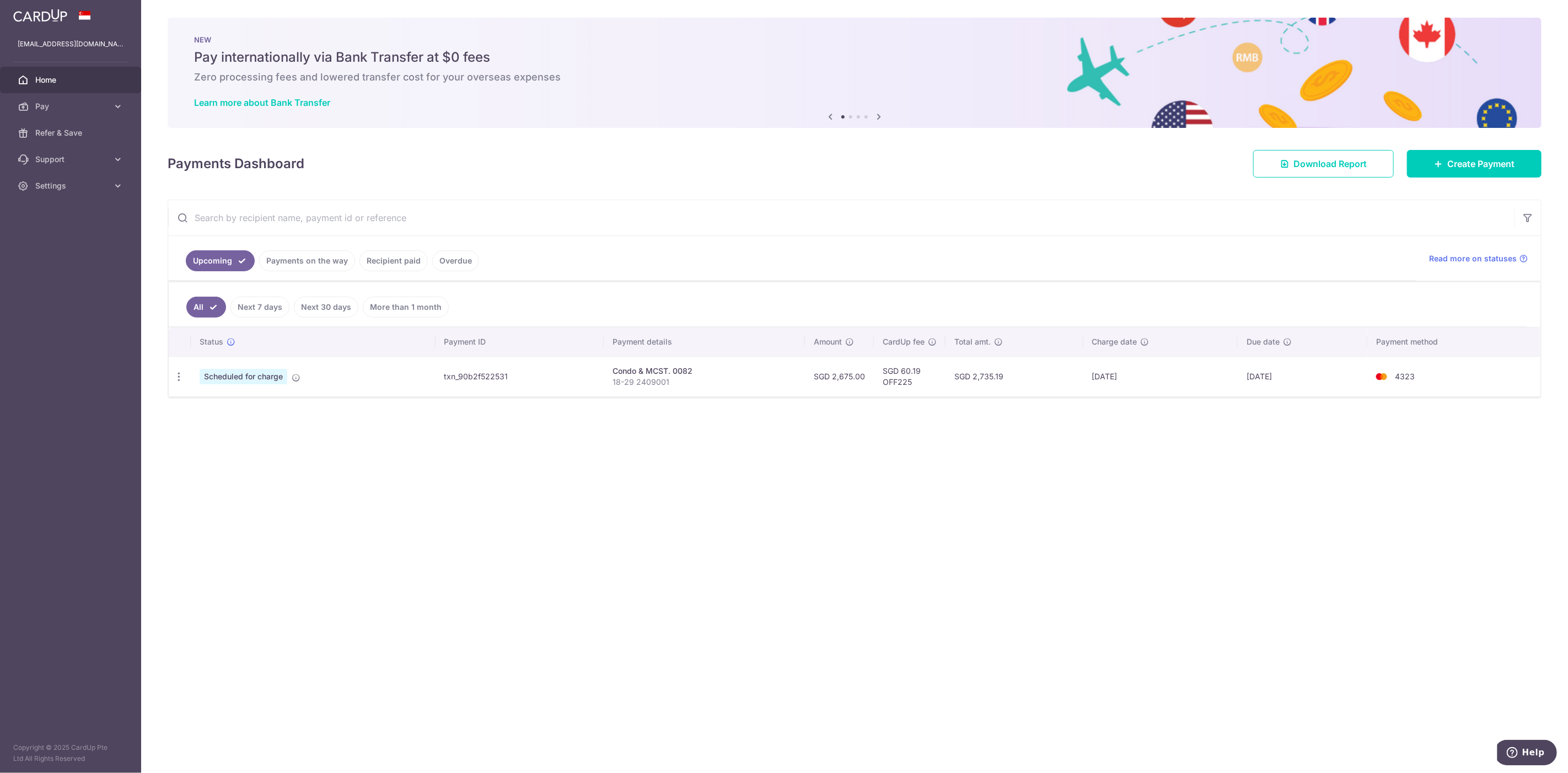
click at [62, 154] on span "Support" at bounding box center [71, 159] width 73 height 11
click at [45, 182] on span "FAQ" at bounding box center [71, 186] width 73 height 11
